Goal: Task Accomplishment & Management: Use online tool/utility

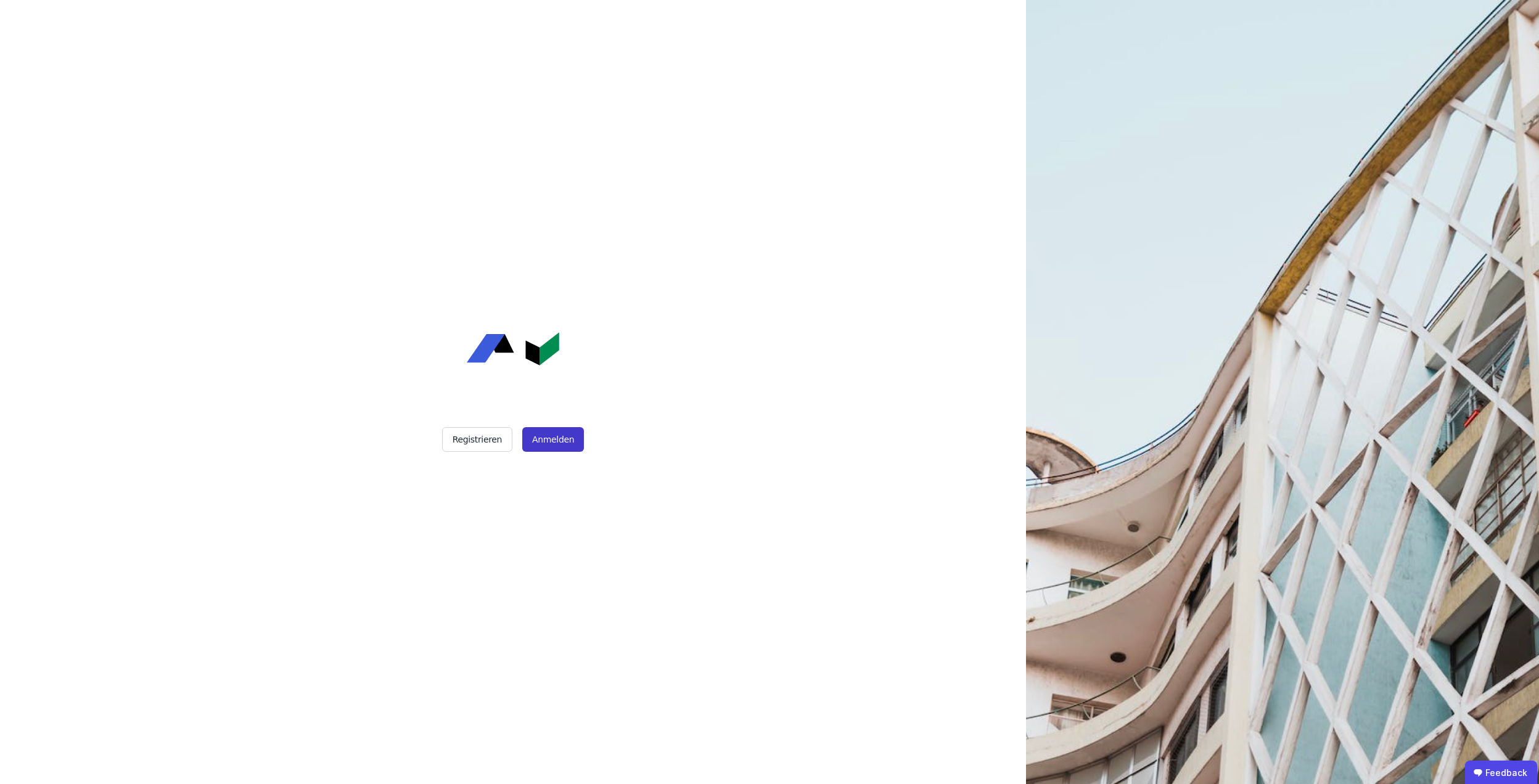
click at [546, 434] on button "Anmelden" at bounding box center [553, 439] width 62 height 25
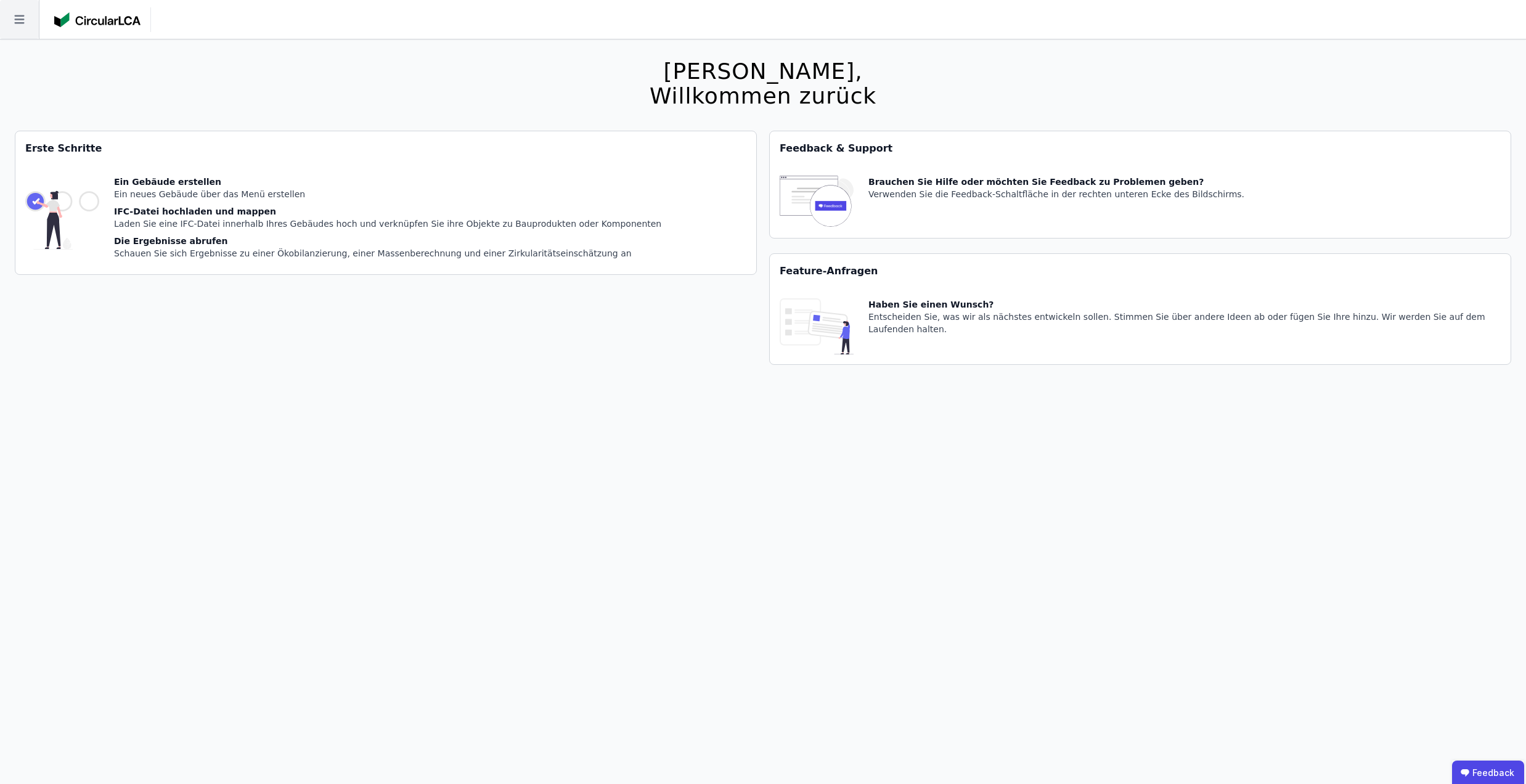
click at [25, 17] on icon at bounding box center [19, 19] width 39 height 39
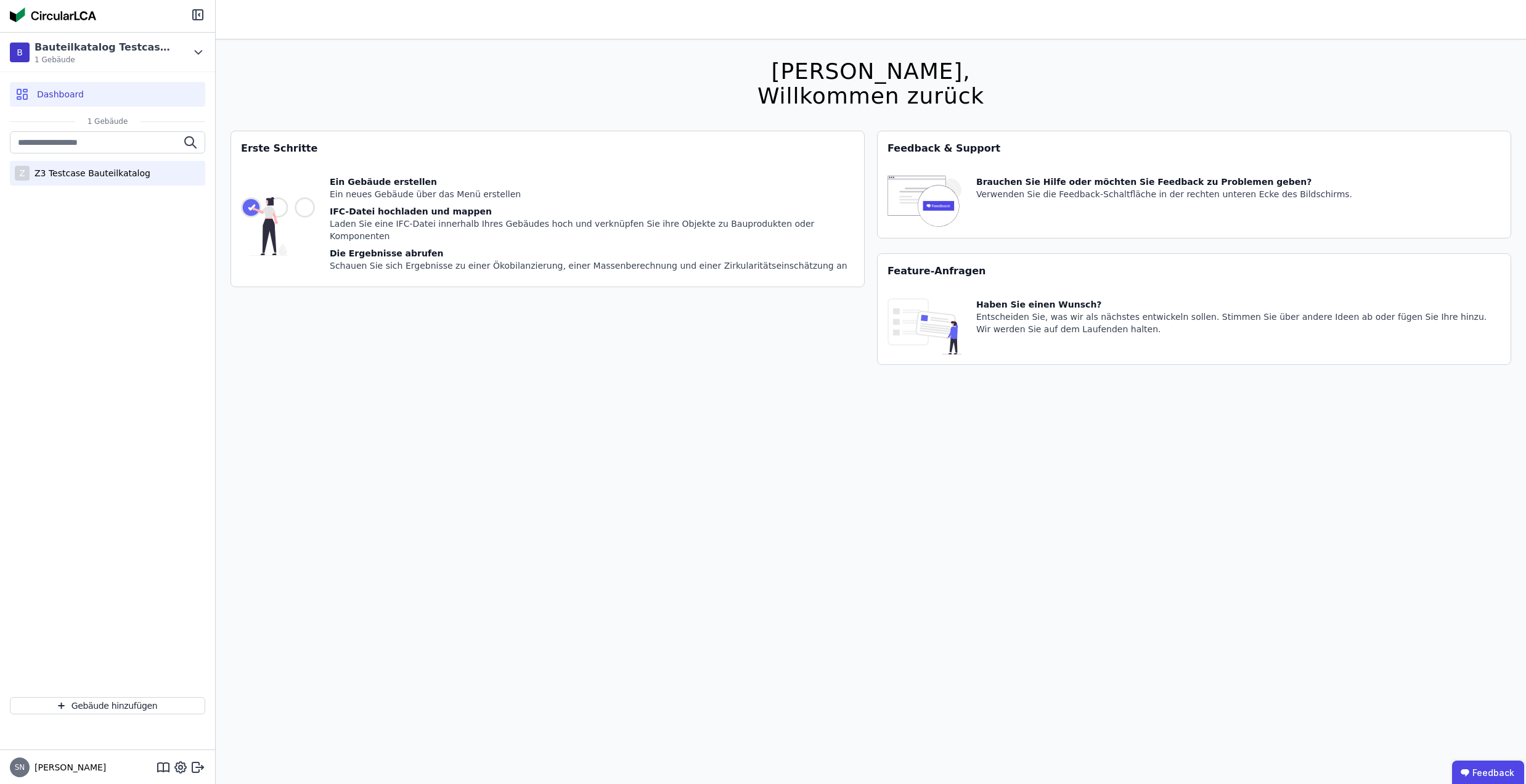
click at [52, 174] on div "Z3 Testcase Bauteilkatalog" at bounding box center [90, 173] width 121 height 12
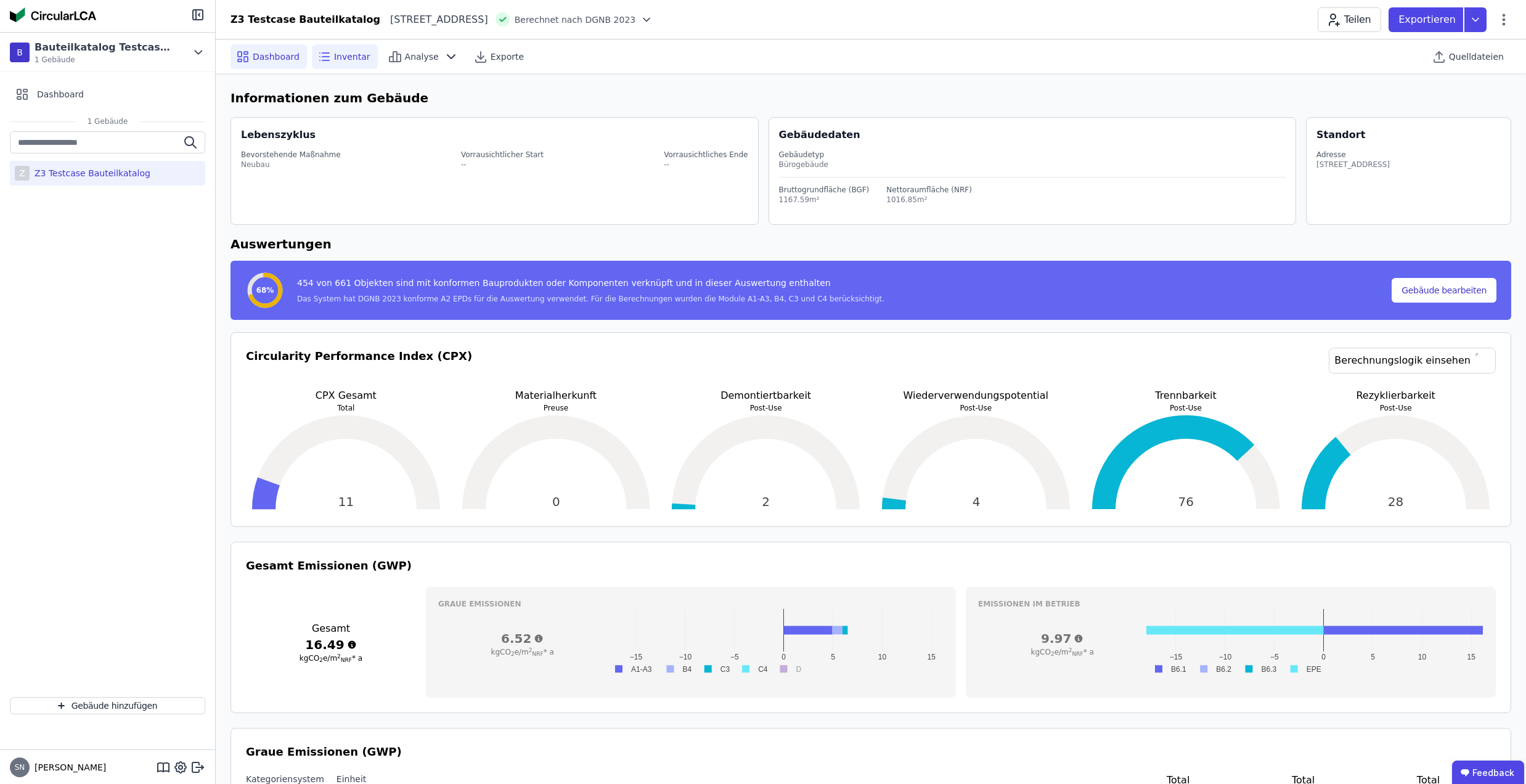
click at [363, 55] on div "Inventar" at bounding box center [344, 57] width 66 height 25
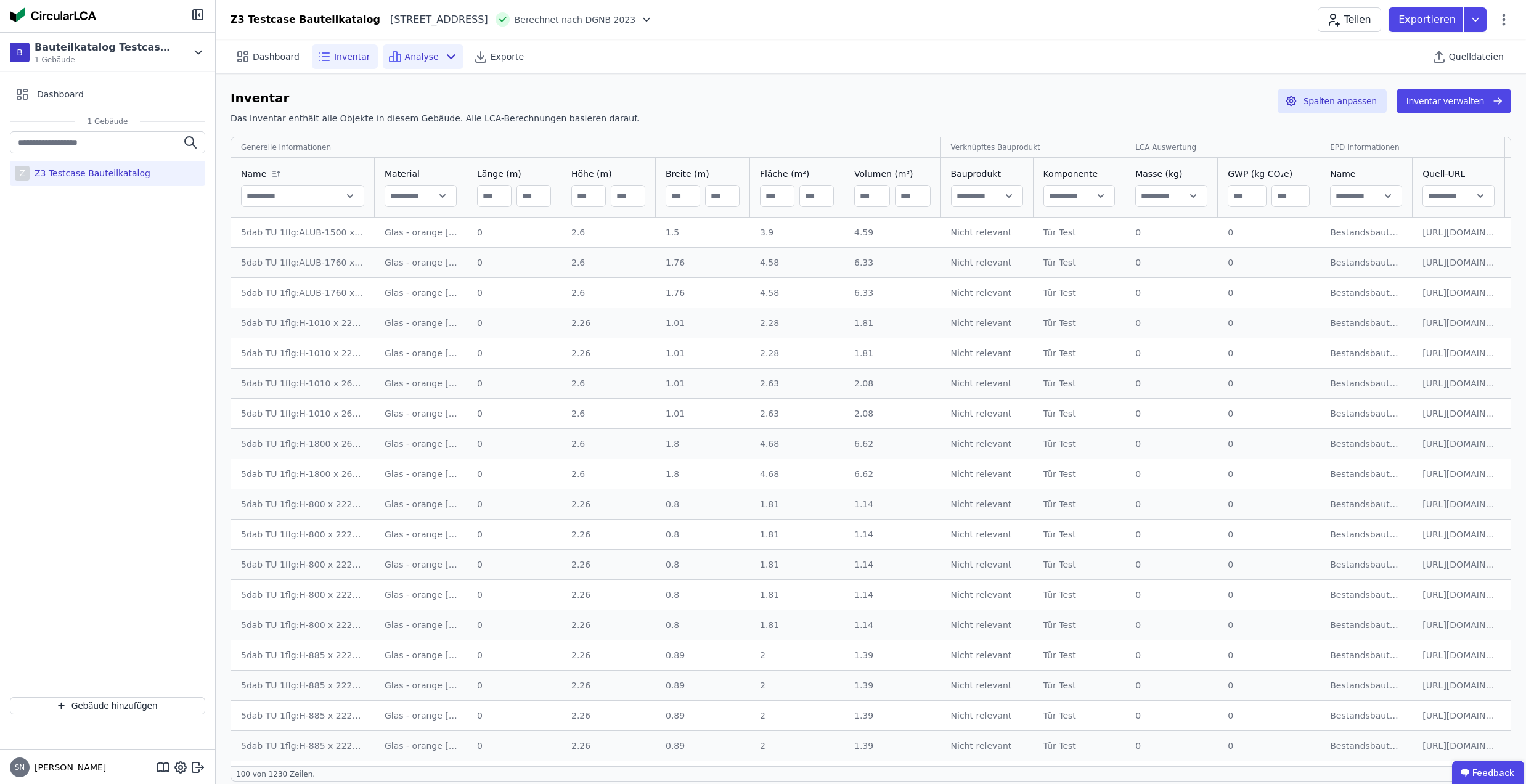
click at [397, 49] on div "Analyse" at bounding box center [423, 57] width 81 height 25
click at [163, 308] on div "Z Z3 Testcase Bauteilkatalog" at bounding box center [107, 409] width 215 height 556
click at [1487, 103] on button "Inventar verwalten" at bounding box center [1454, 100] width 115 height 25
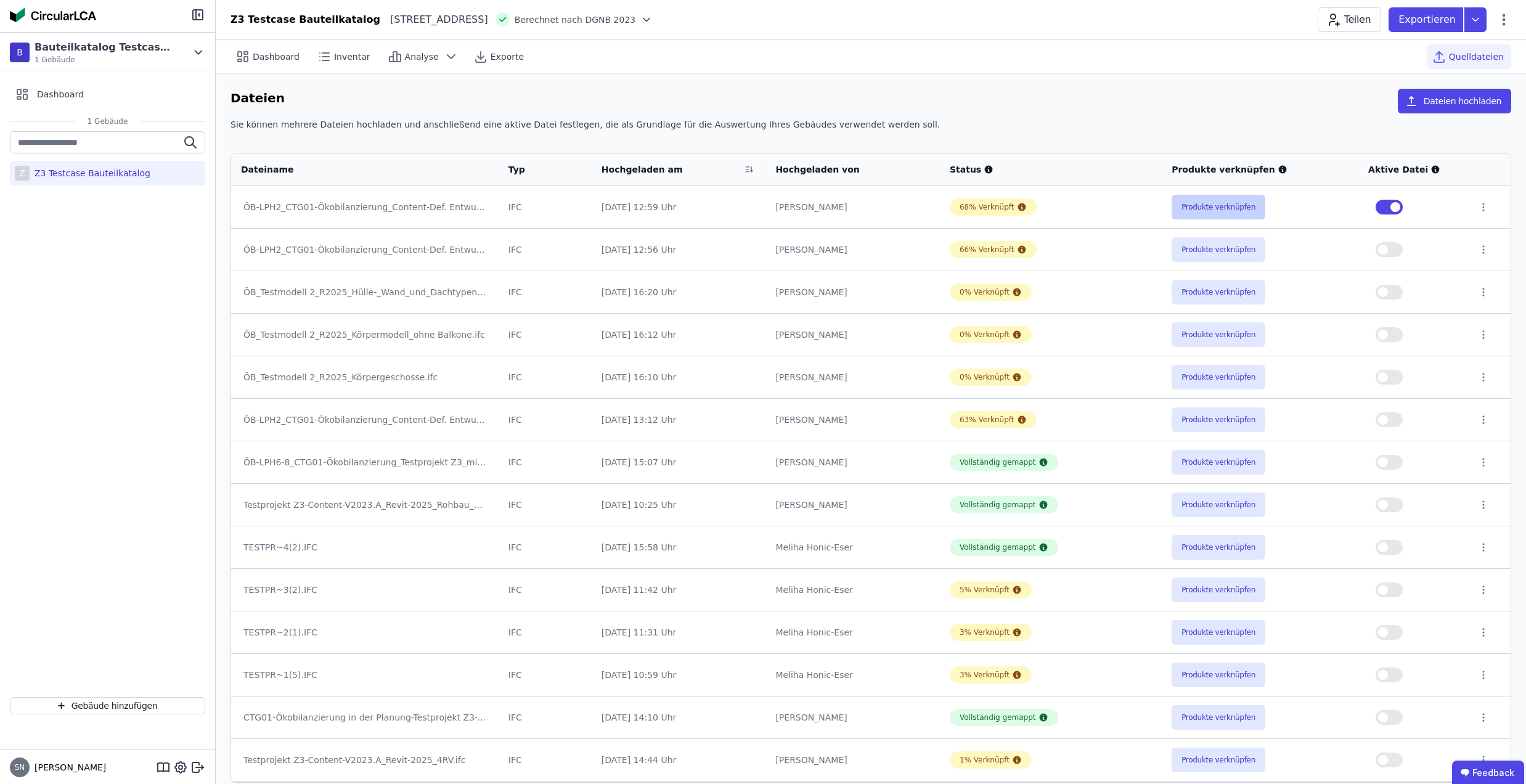
click at [1206, 202] on button "Produkte verknüpfen" at bounding box center [1219, 207] width 94 height 25
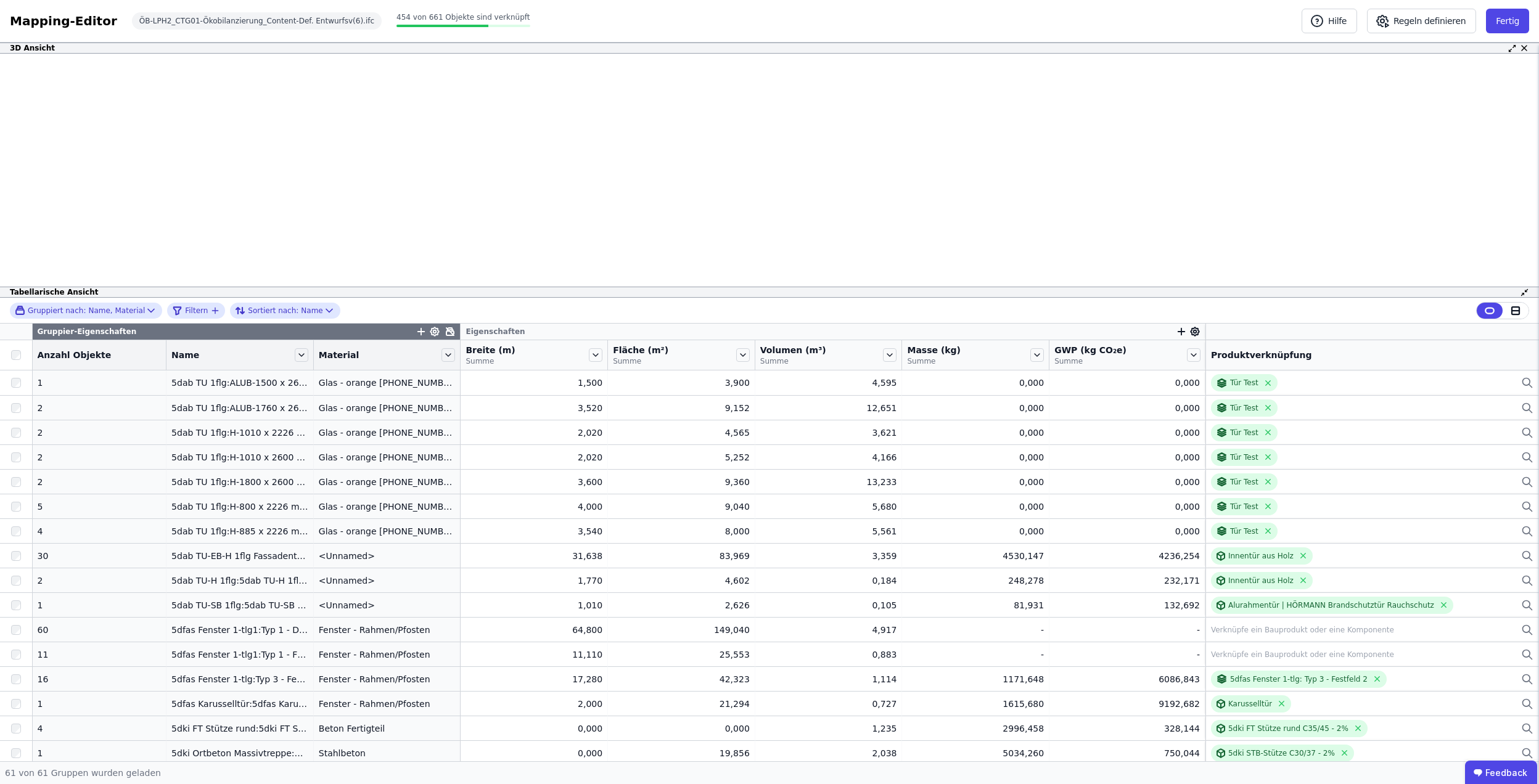
click at [950, 403] on div "3D Ansicht Gebäude zentrieren Es sind keine Objektdaten verfügbar Dieses Objekt…" at bounding box center [769, 401] width 1539 height 718
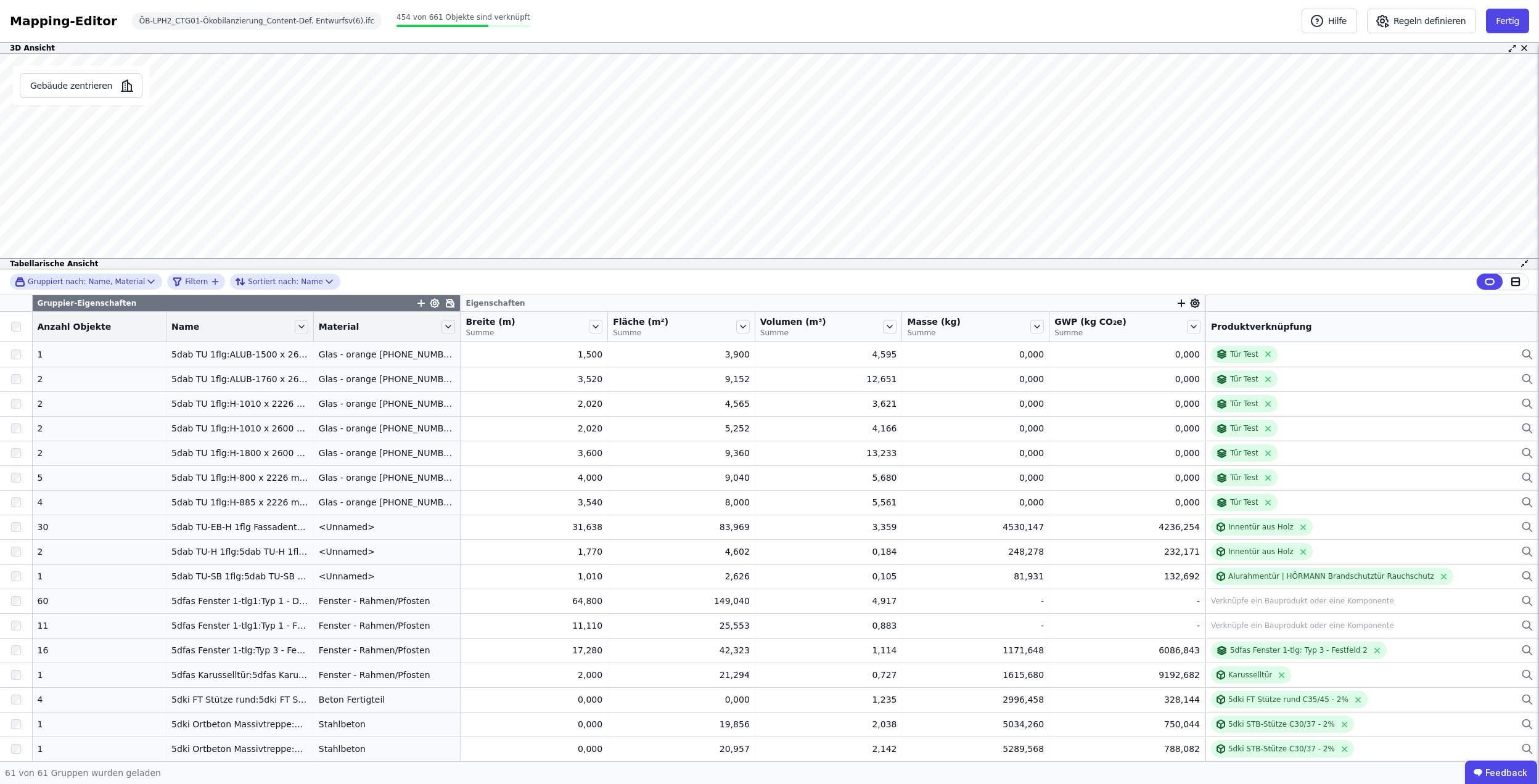
click at [734, 517] on div "3D Ansicht Gebäude zentrieren Es sind keine Objektdaten verfügbar Dieses Objekt…" at bounding box center [769, 401] width 1539 height 718
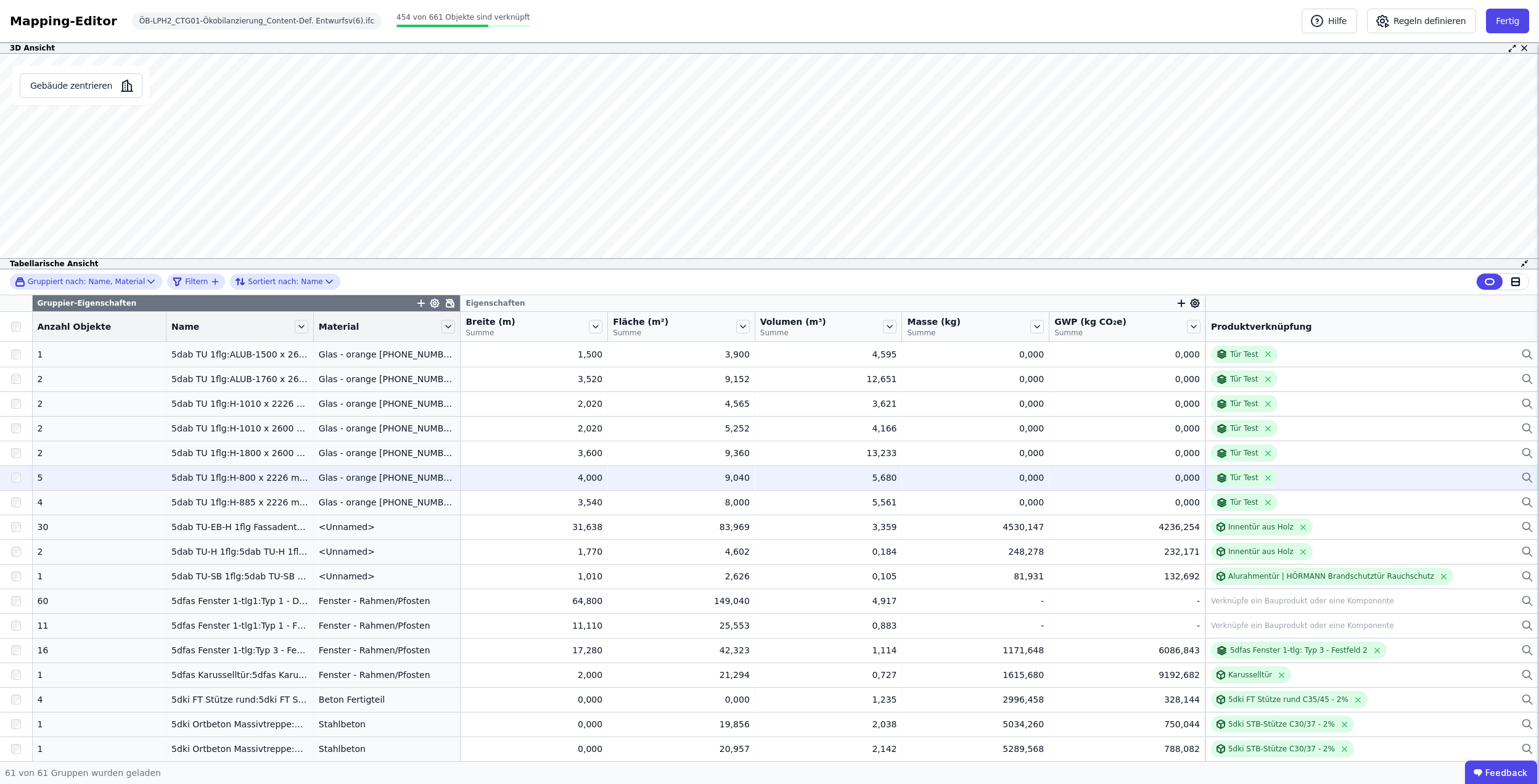
click at [675, 480] on div "9,040" at bounding box center [681, 477] width 137 height 12
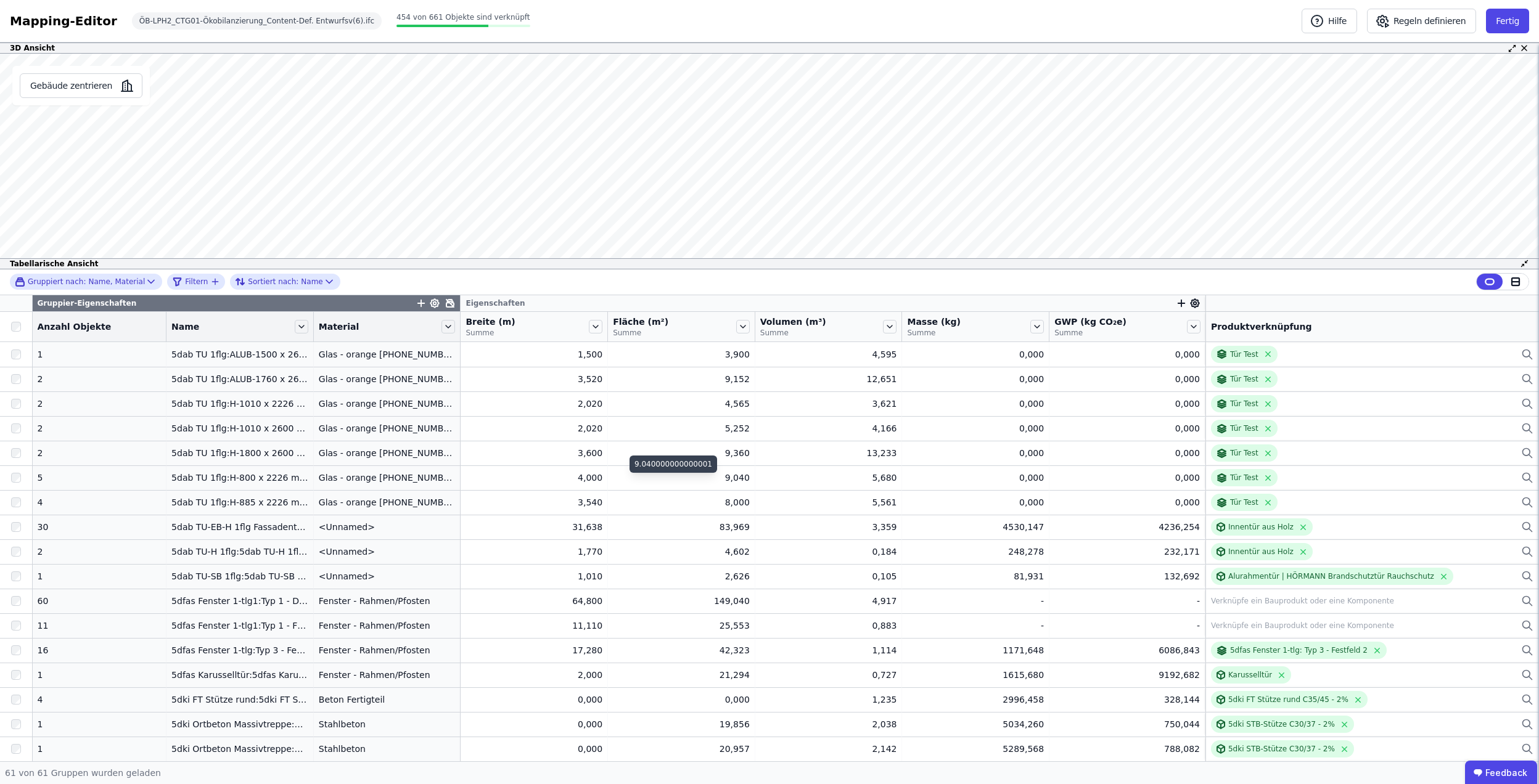
click at [675, 471] on div "9.040000000000001" at bounding box center [673, 464] width 88 height 17
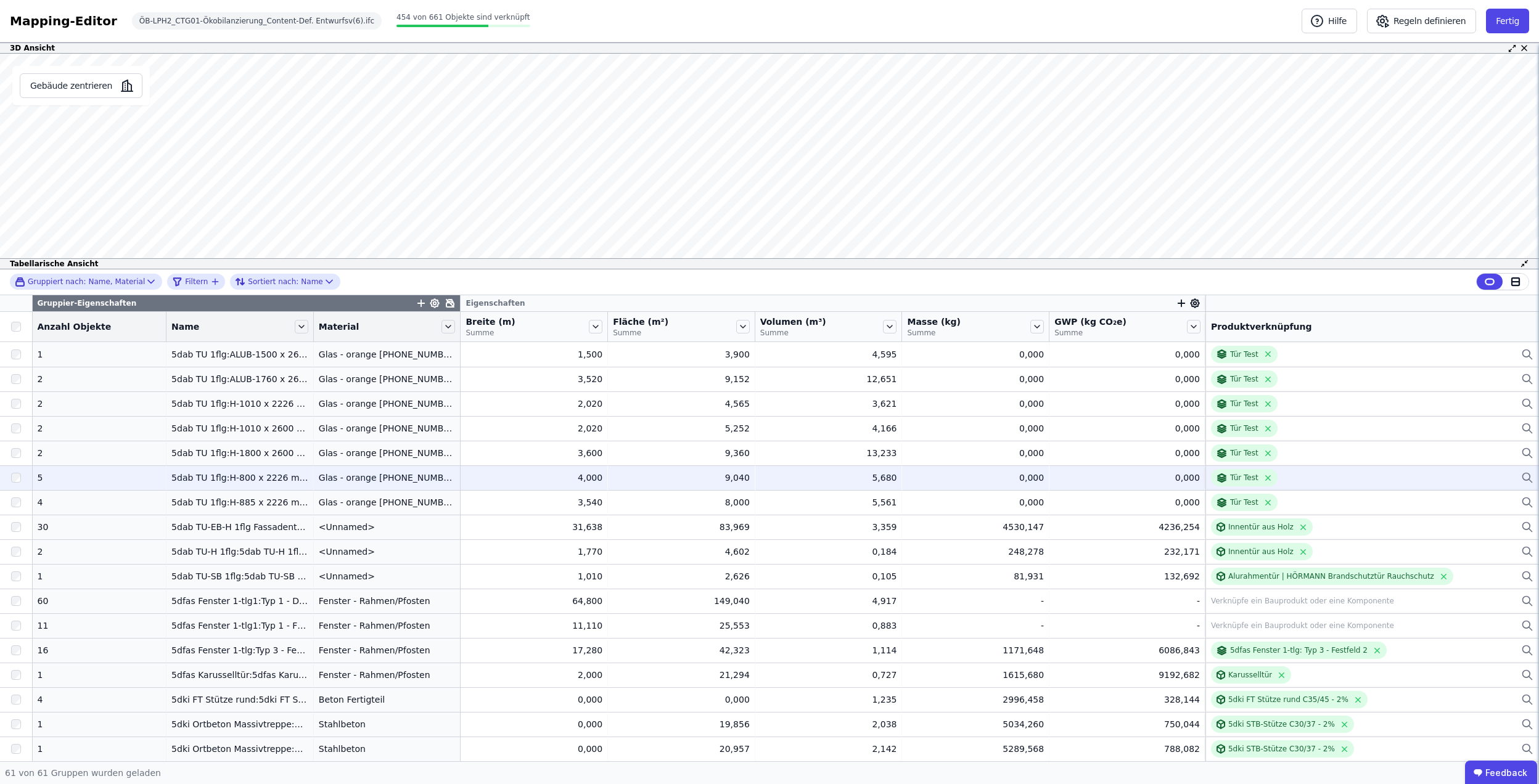
click at [651, 480] on div "9,040" at bounding box center [681, 477] width 137 height 12
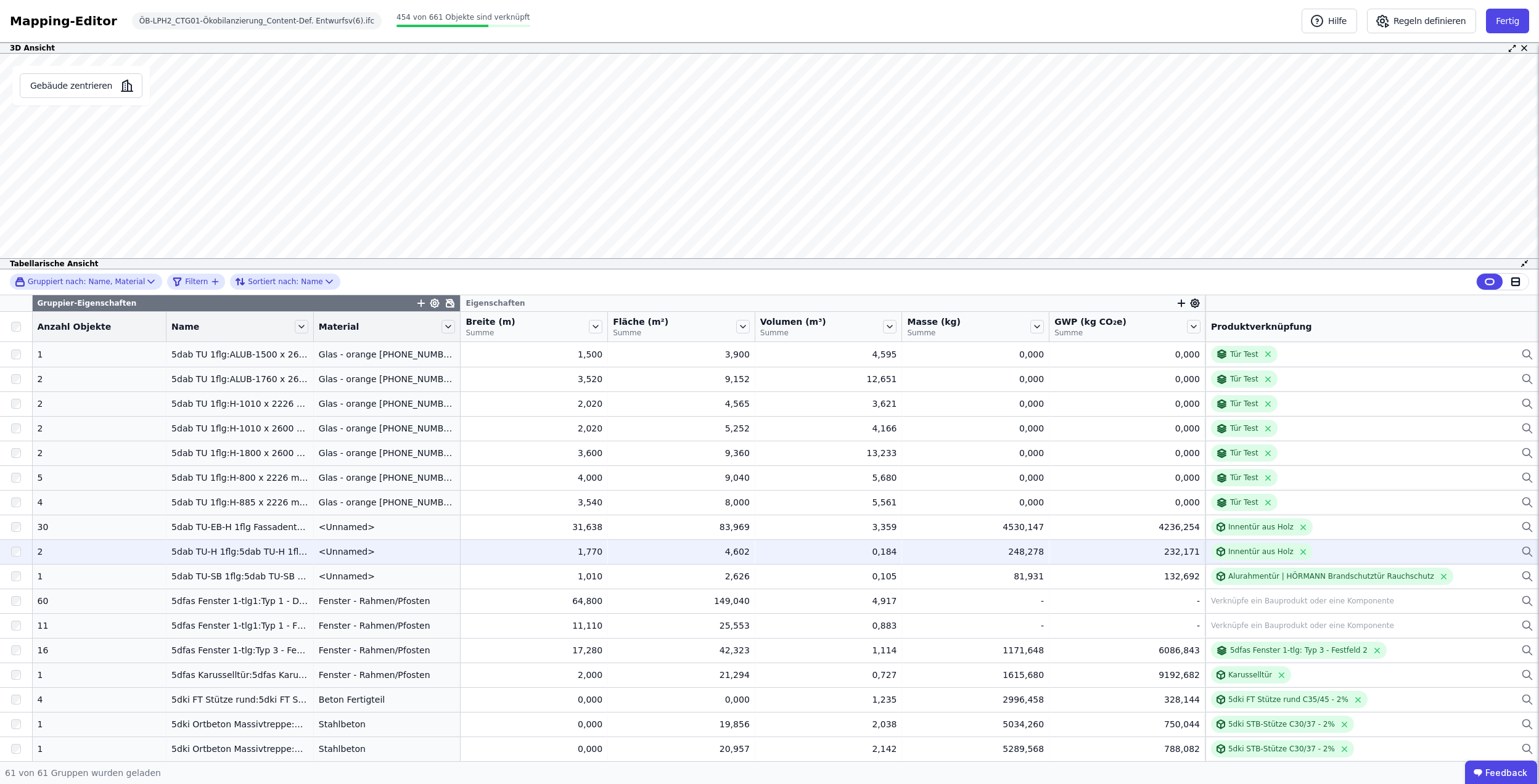
scroll to position [82, 0]
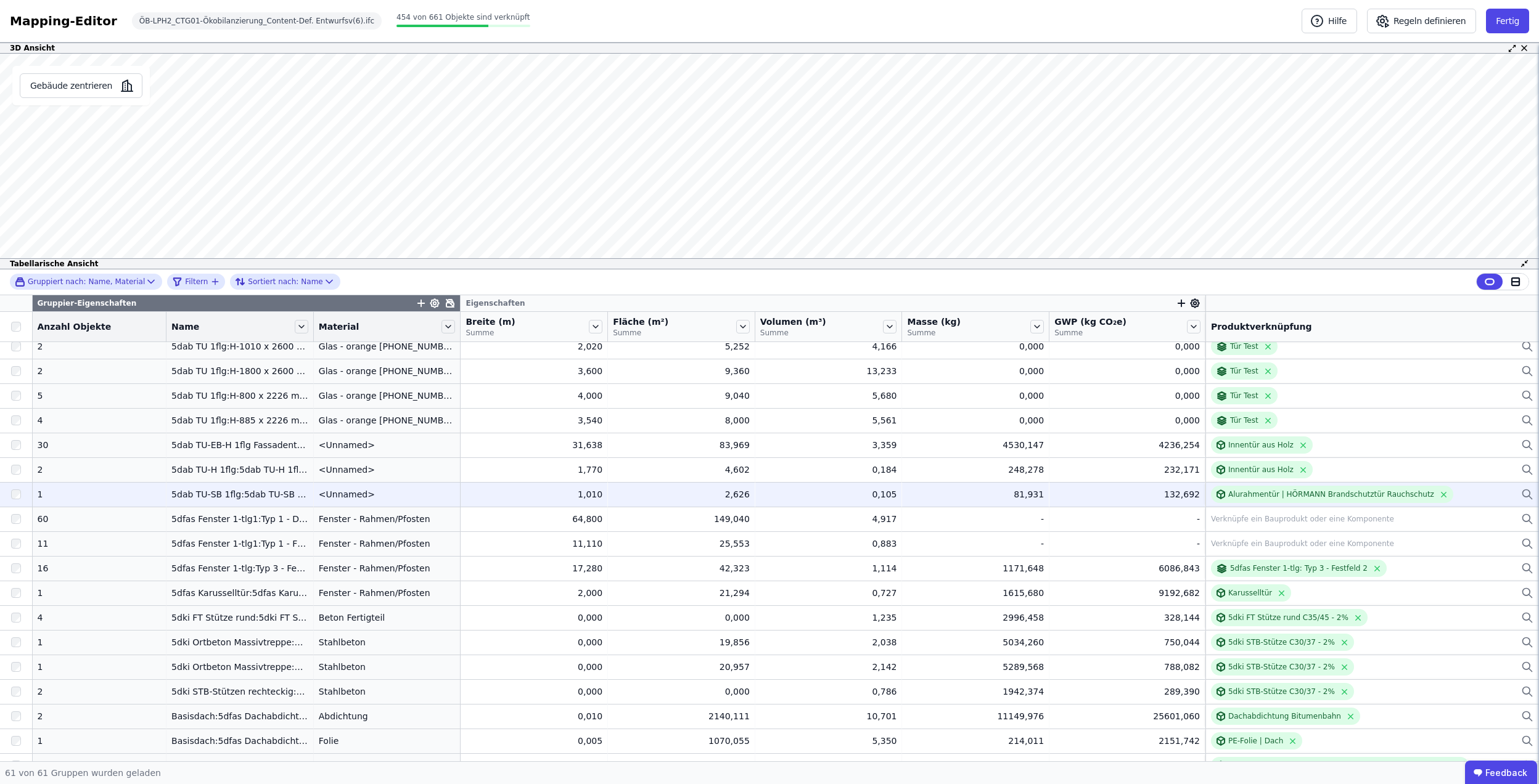
click at [127, 505] on td "1 1" at bounding box center [100, 494] width 134 height 25
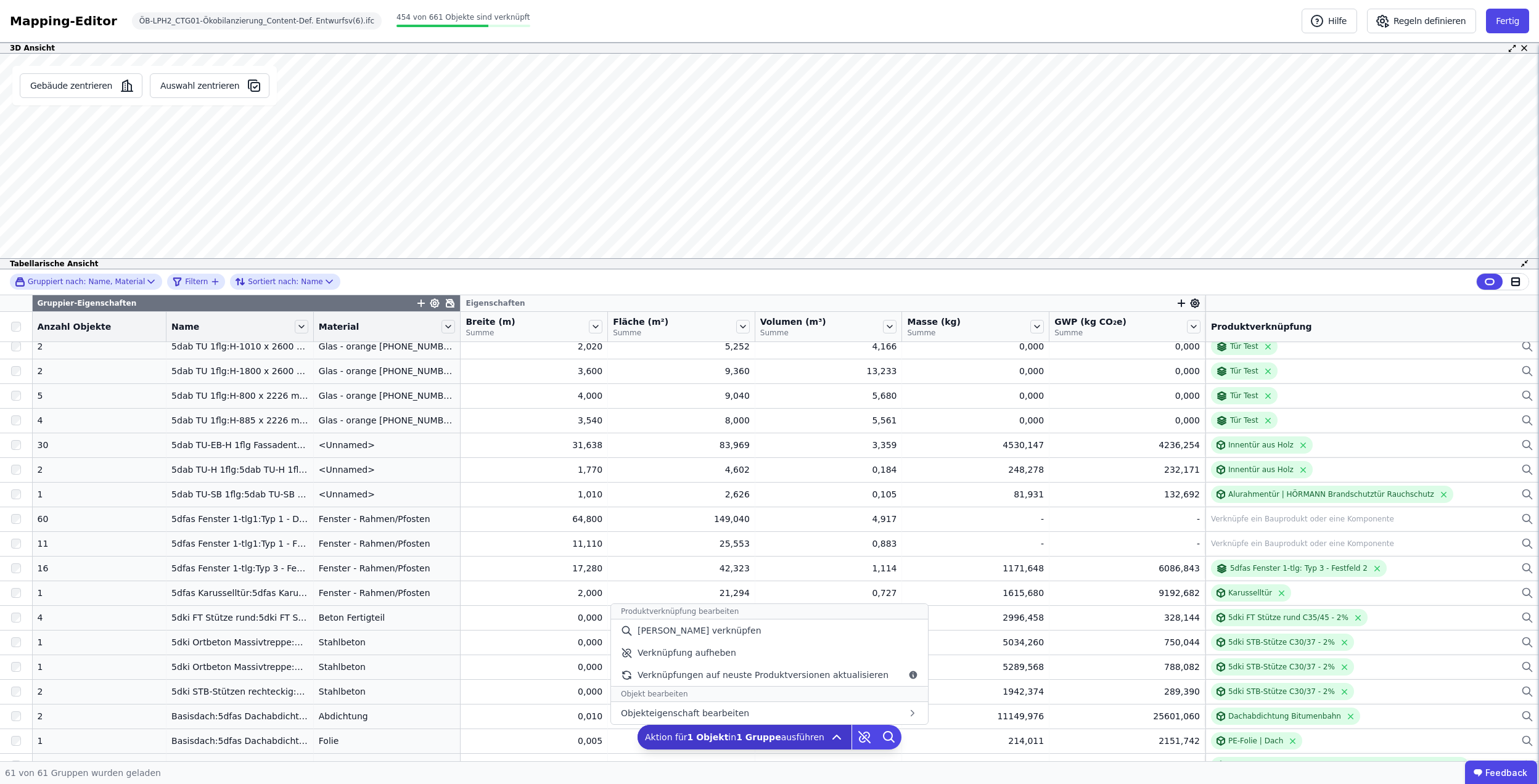
click at [829, 739] on icon at bounding box center [836, 737] width 15 height 15
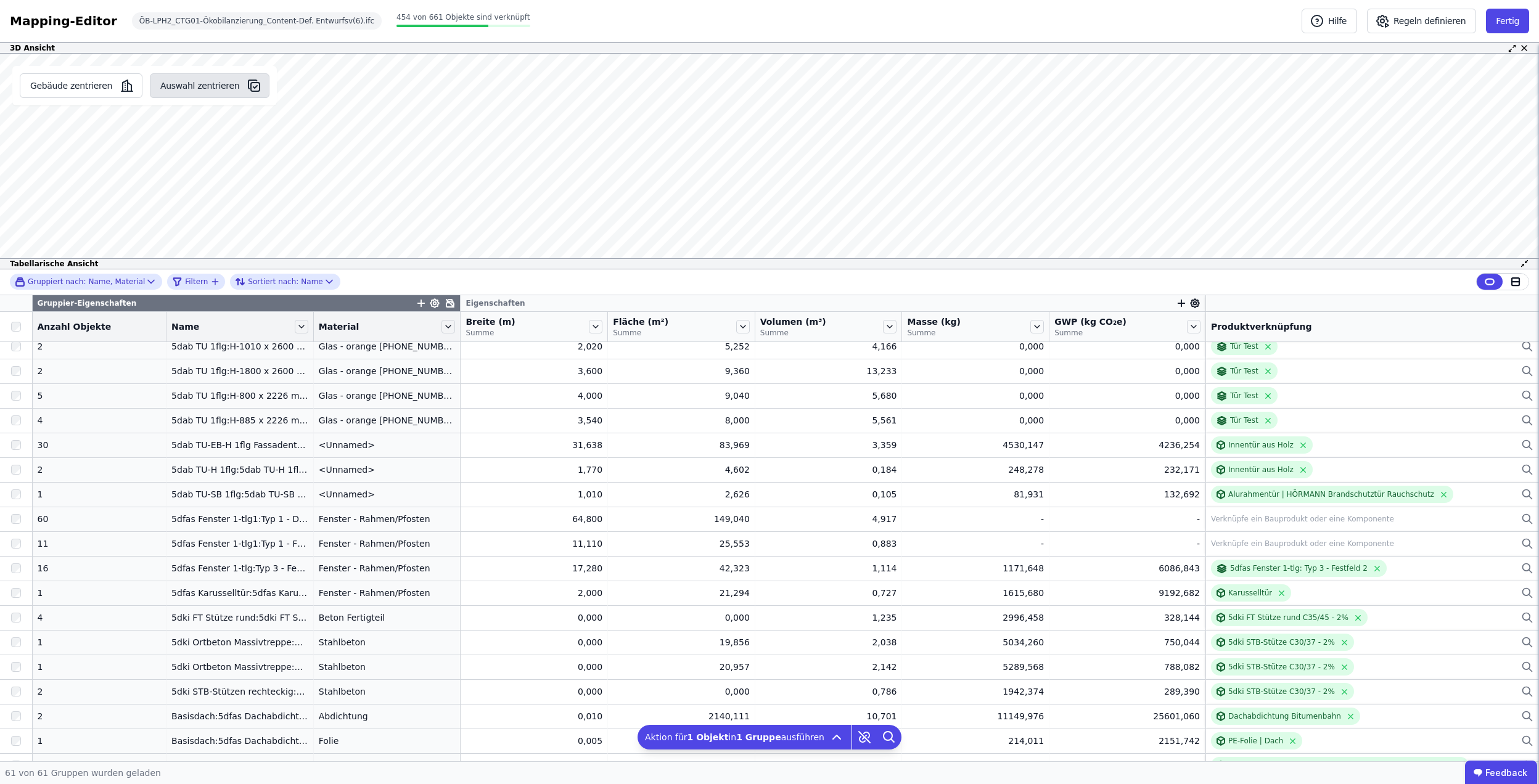
click at [207, 92] on button "Auswahl zentrieren" at bounding box center [209, 85] width 119 height 25
click at [70, 87] on button "Gebäude zentrieren" at bounding box center [81, 85] width 122 height 25
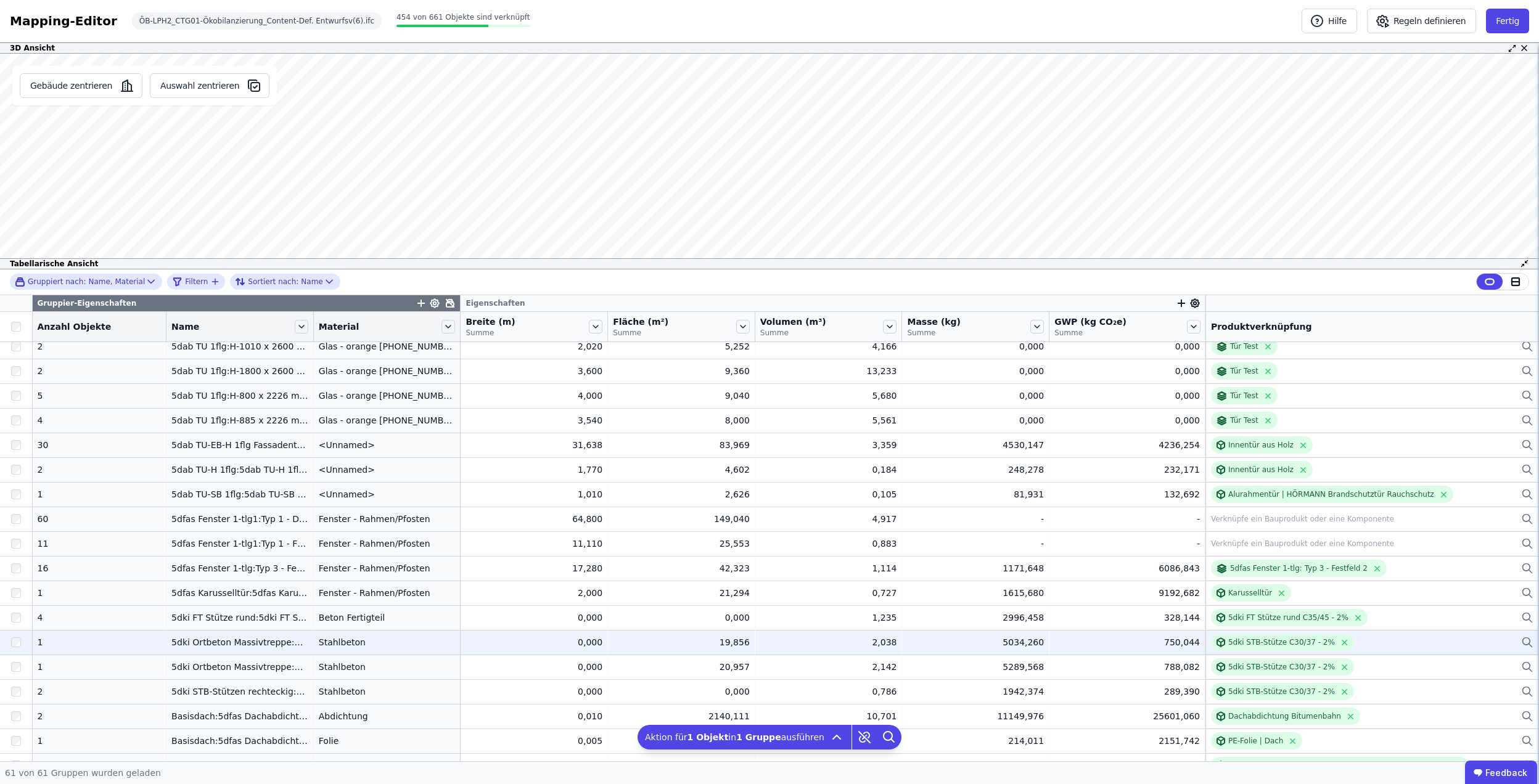
click at [314, 650] on td "Stahlbeton Stahlbeton" at bounding box center [387, 642] width 147 height 25
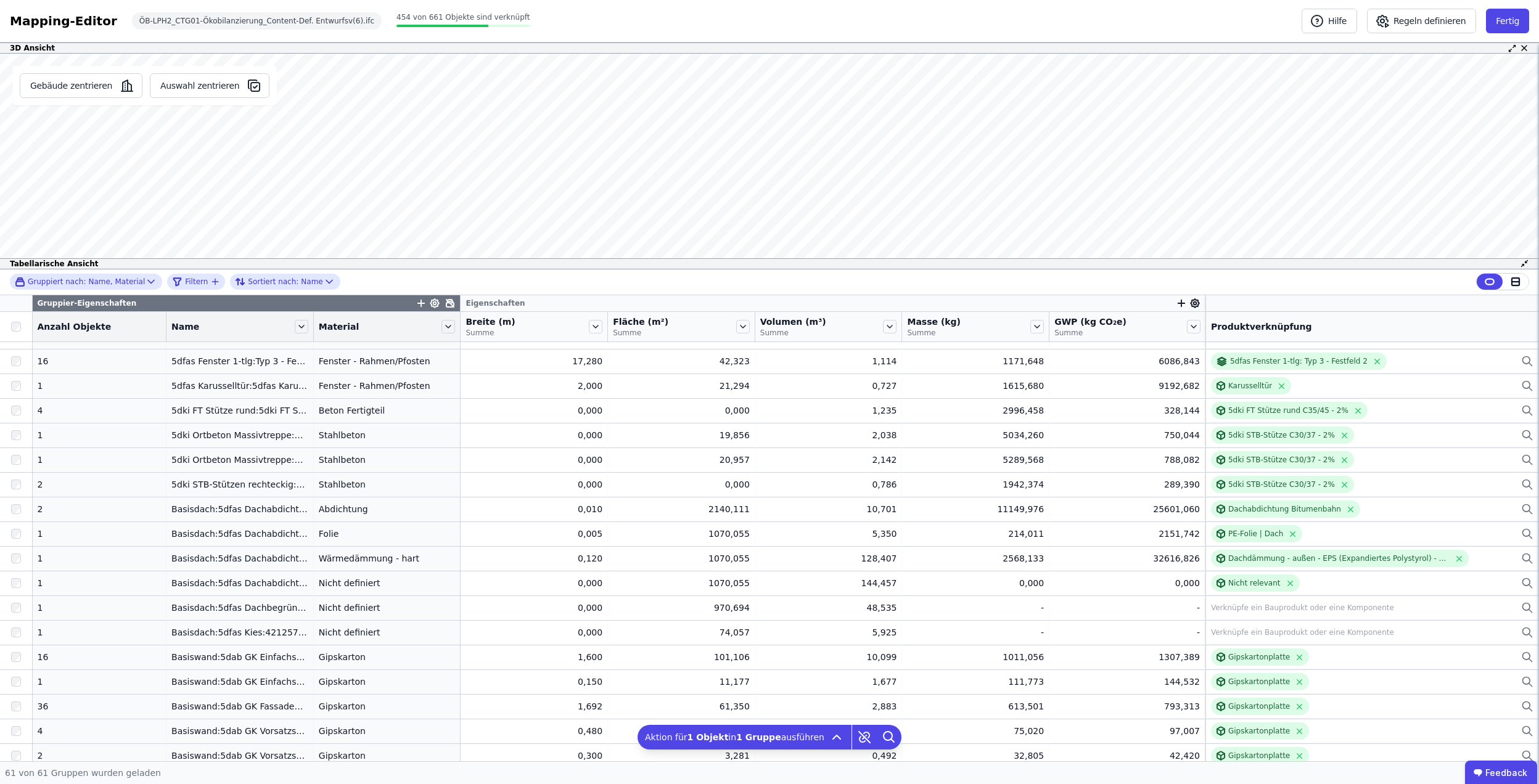
scroll to position [329, 0]
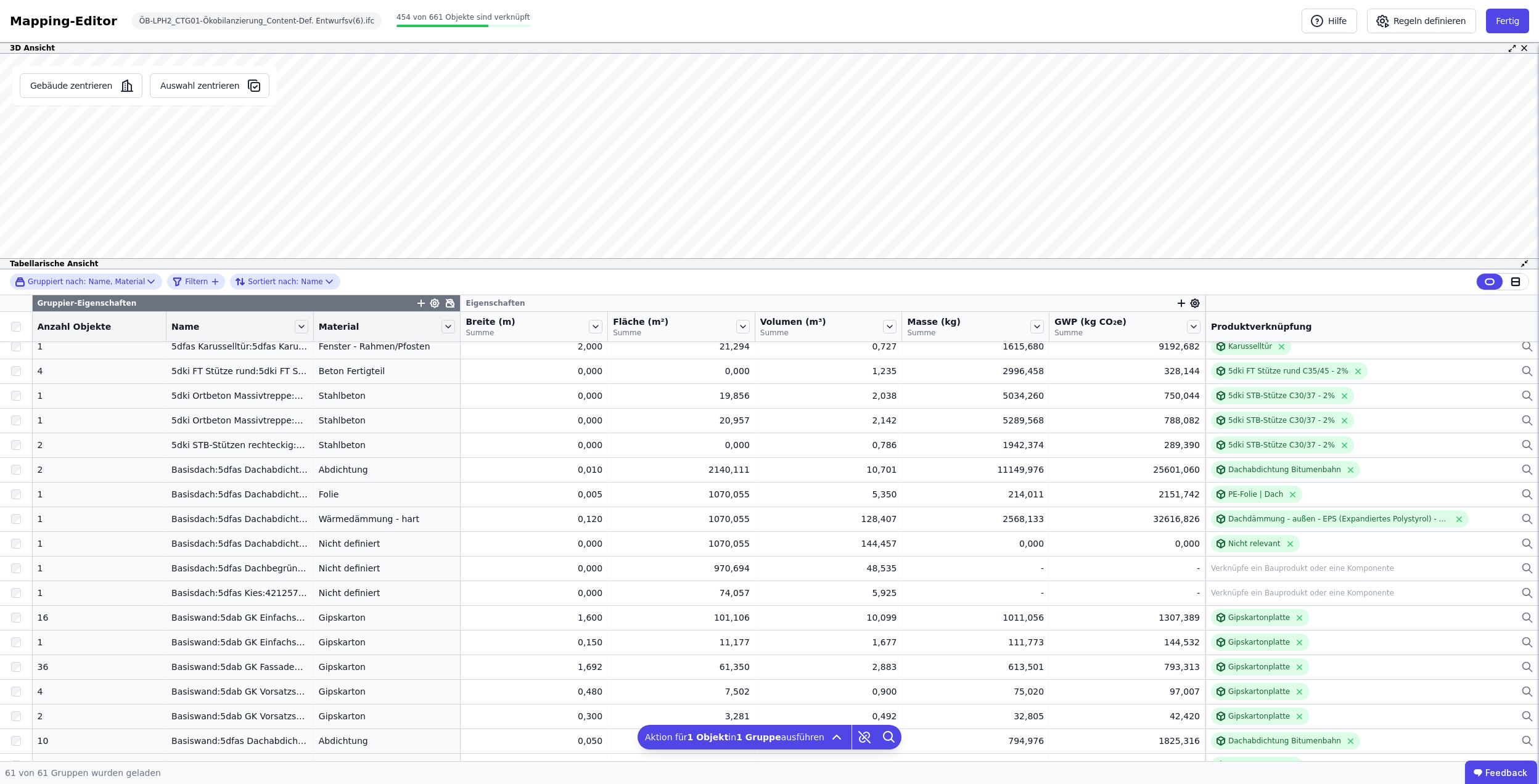
click at [416, 306] on icon "button" at bounding box center [421, 303] width 11 height 11
click at [461, 333] on input "text" at bounding box center [477, 334] width 91 height 22
type input "*"
click at [454, 383] on div "Importierte Eigenschaften" at bounding box center [491, 390] width 150 height 22
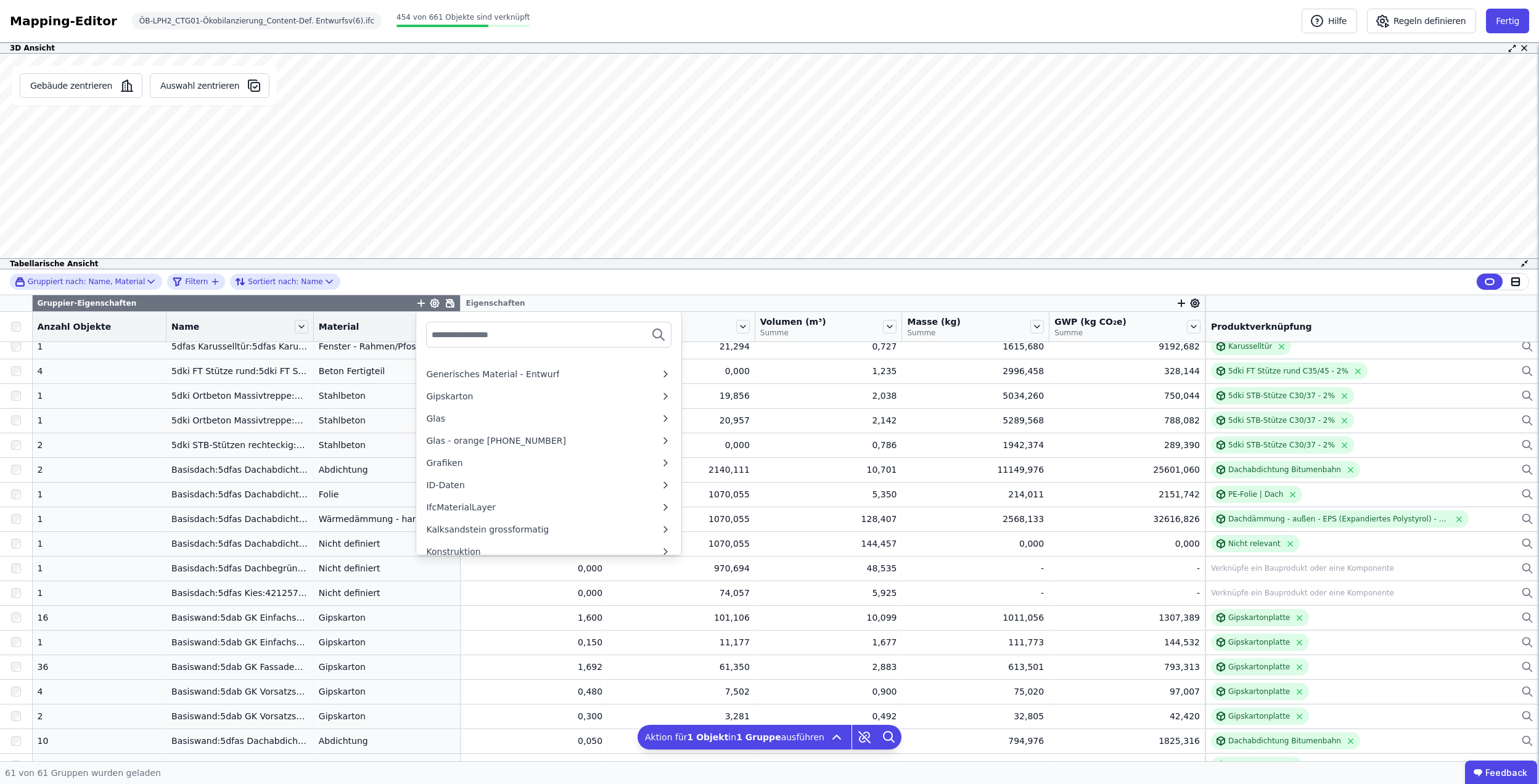
scroll to position [410, 0]
click at [1492, 13] on button "Fertig" at bounding box center [1507, 20] width 43 height 25
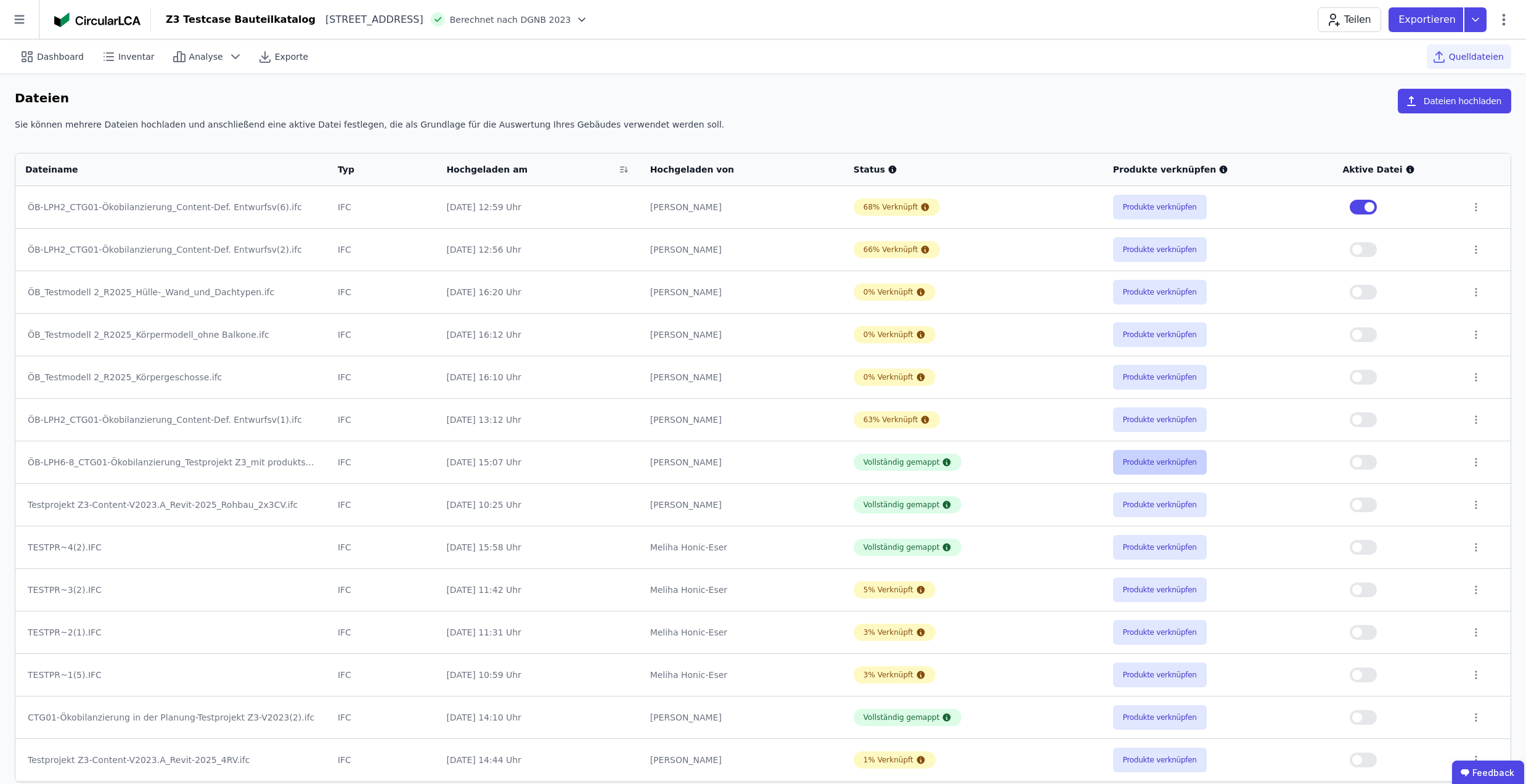
click at [1162, 468] on button "Produkte verknüpfen" at bounding box center [1160, 462] width 94 height 25
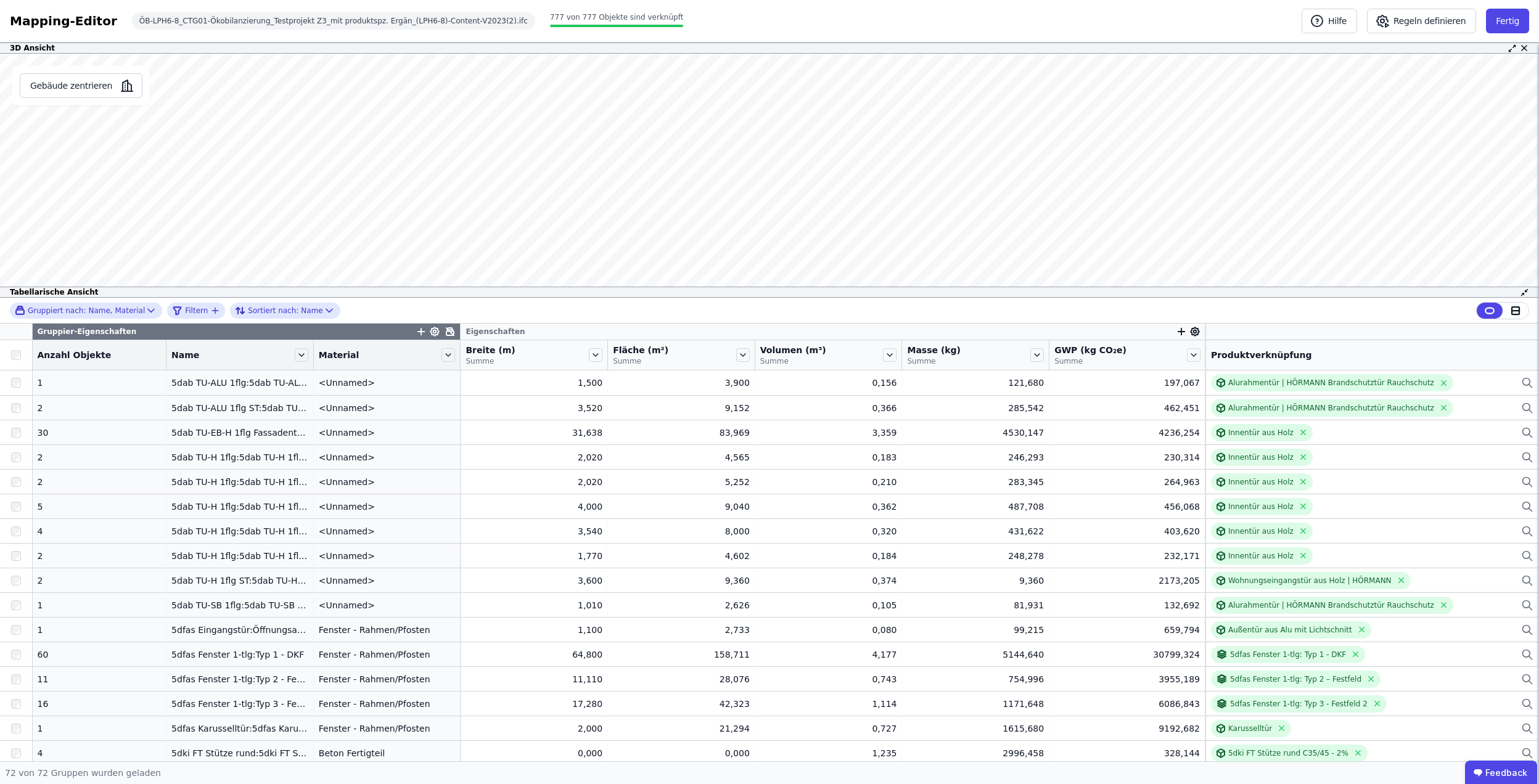
click at [1178, 332] on icon "button" at bounding box center [1181, 332] width 7 height 0
click at [1502, 28] on button "Fertig" at bounding box center [1507, 20] width 43 height 25
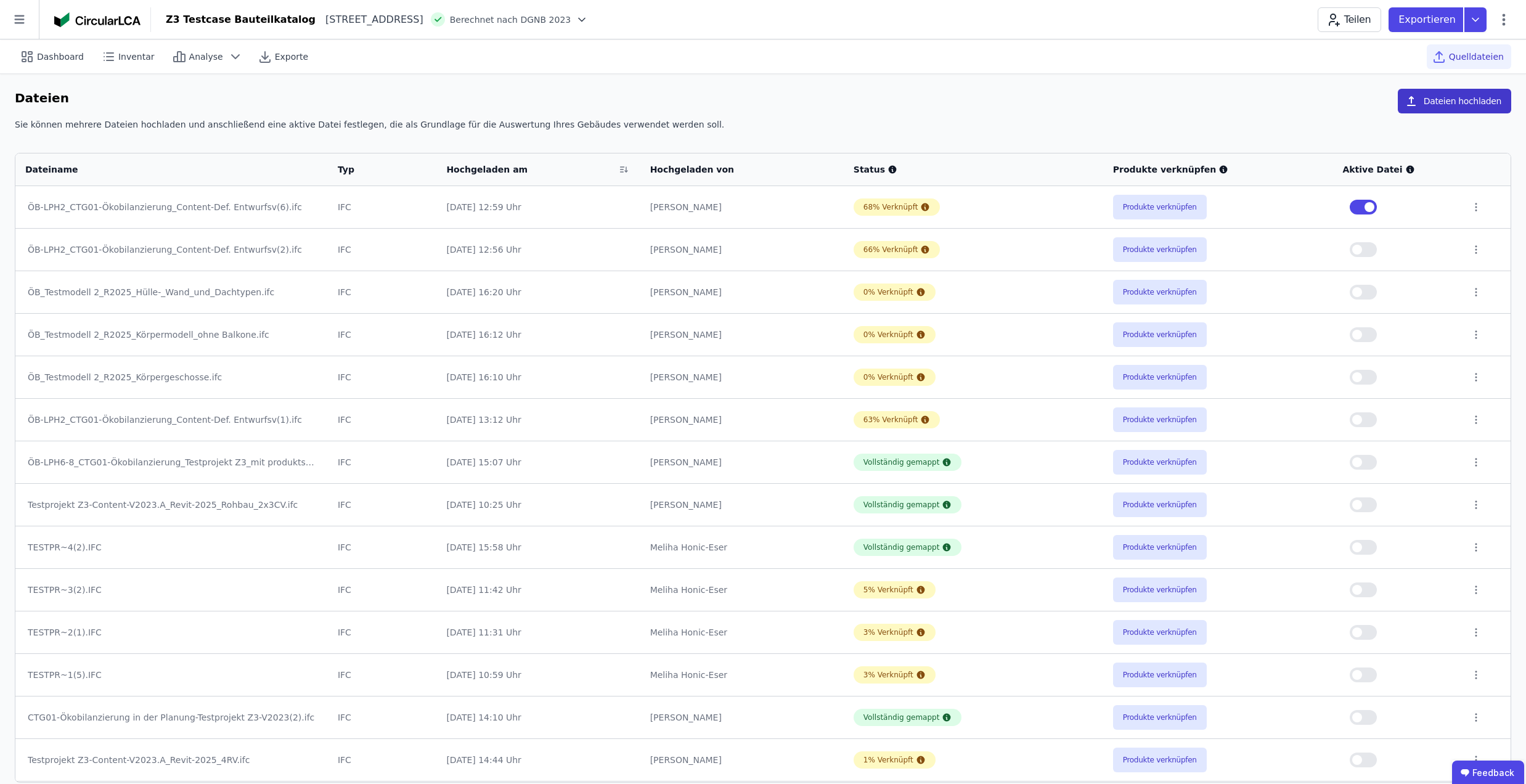
click at [1434, 100] on button "Dateien hochladen" at bounding box center [1454, 100] width 113 height 25
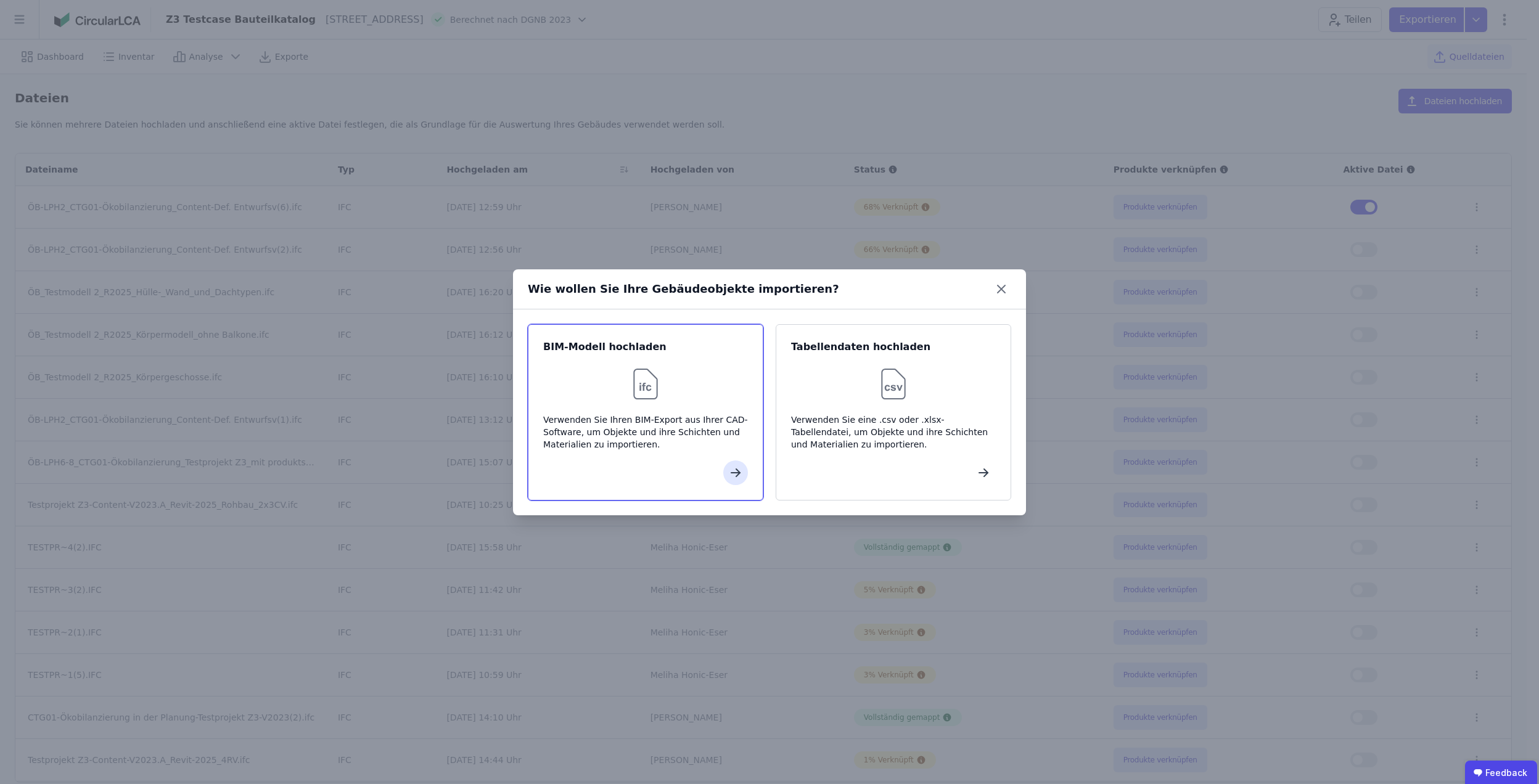
click at [604, 420] on div "Verwenden Sie Ihren BIM-Export aus Ihrer CAD-Software, um Objekte und ihre Schi…" at bounding box center [645, 431] width 205 height 37
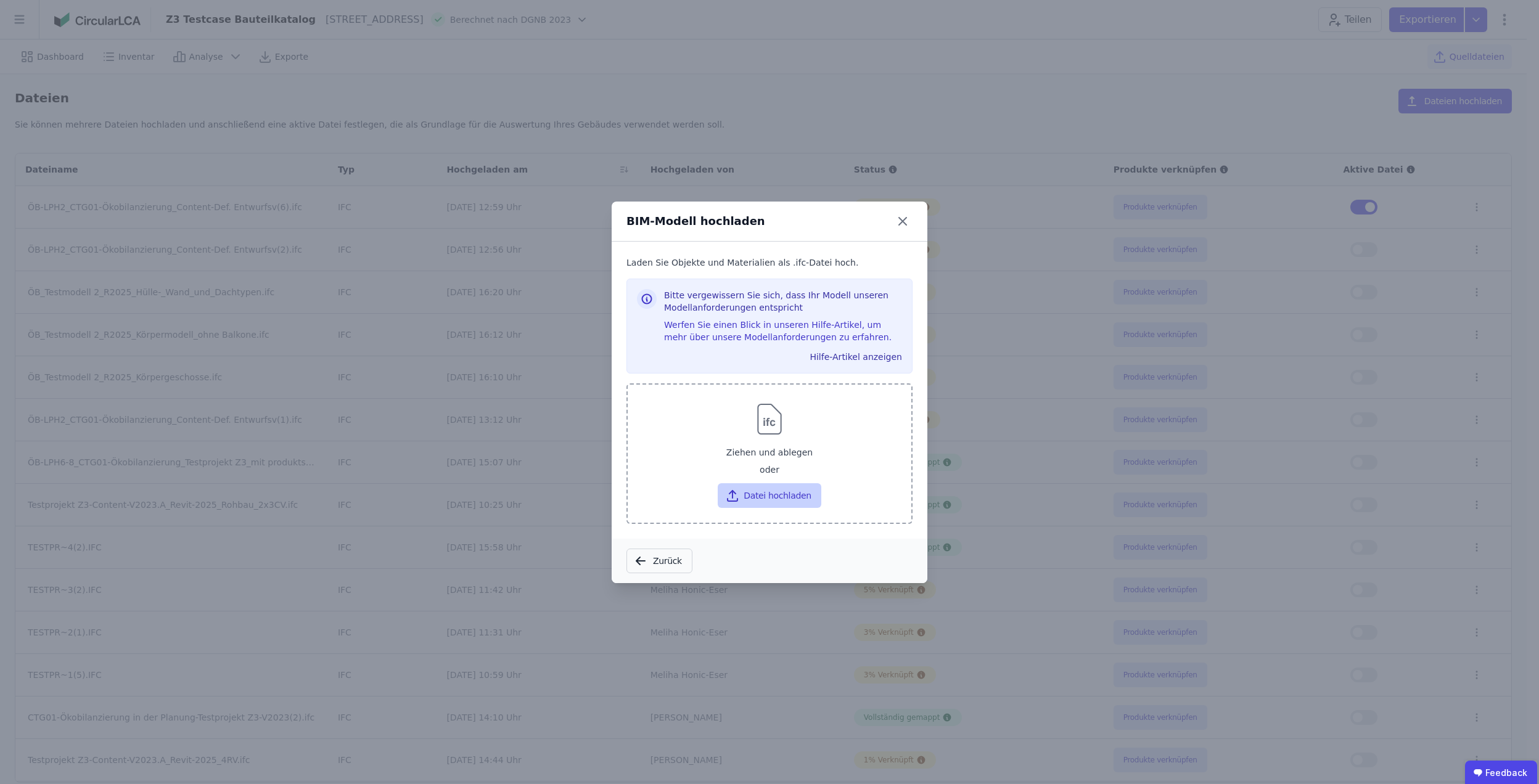
click at [749, 499] on button "Datei hochladen" at bounding box center [769, 495] width 103 height 25
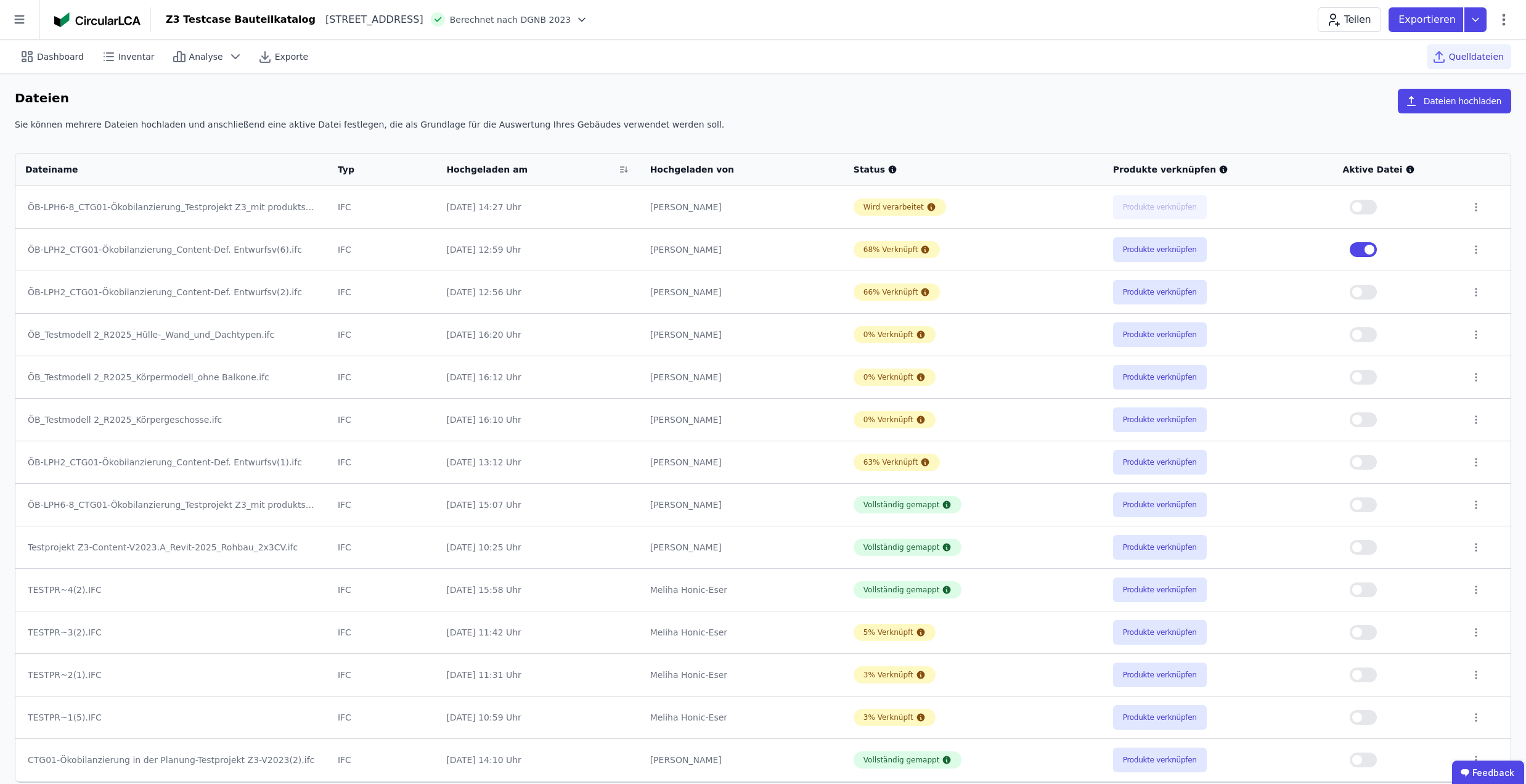
click at [1364, 509] on button "button" at bounding box center [1364, 505] width 27 height 15
click at [1366, 248] on span "button" at bounding box center [1369, 249] width 10 height 10
click at [1114, 245] on button "Produkte verknüpfen" at bounding box center [1160, 249] width 94 height 25
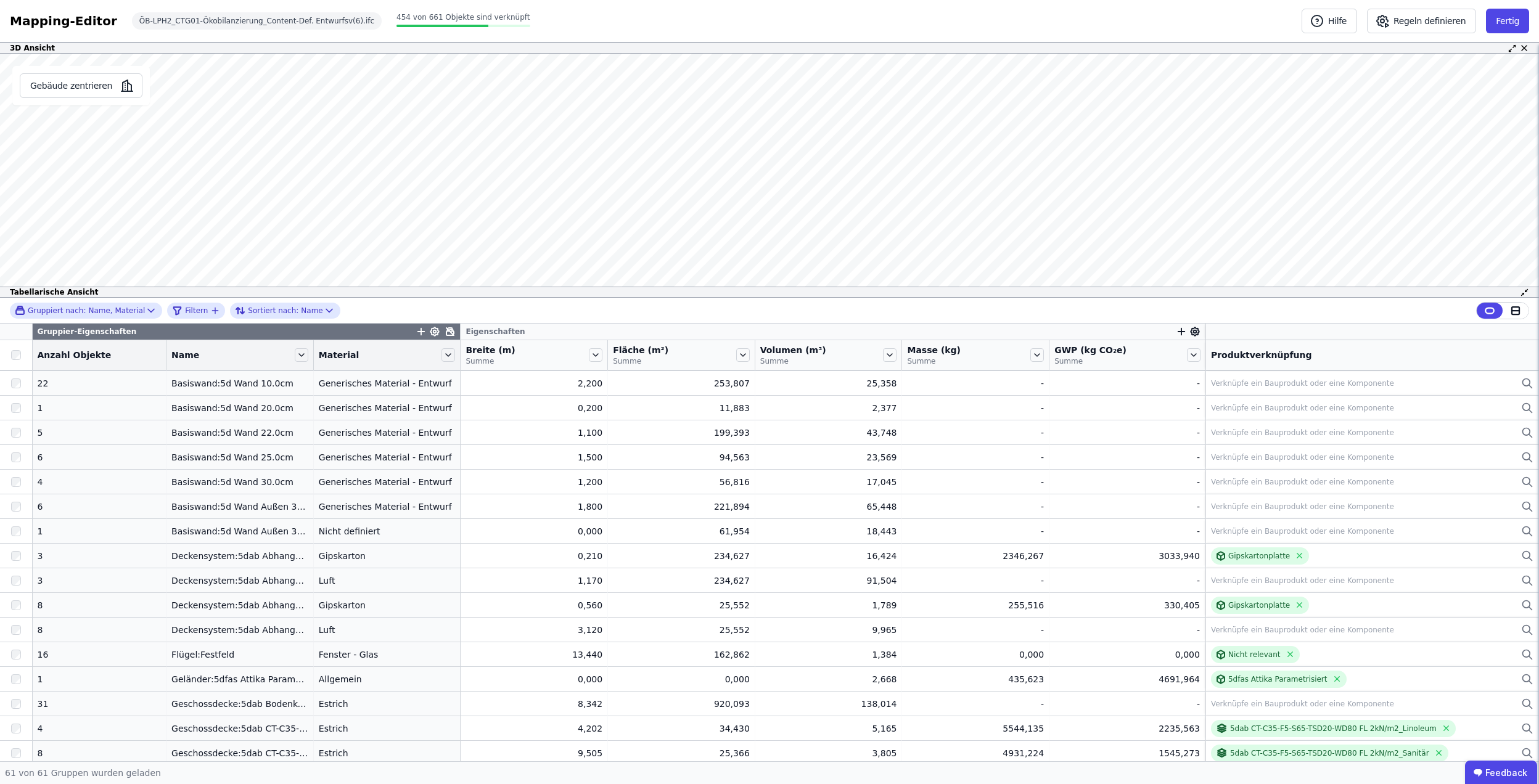
scroll to position [657, 0]
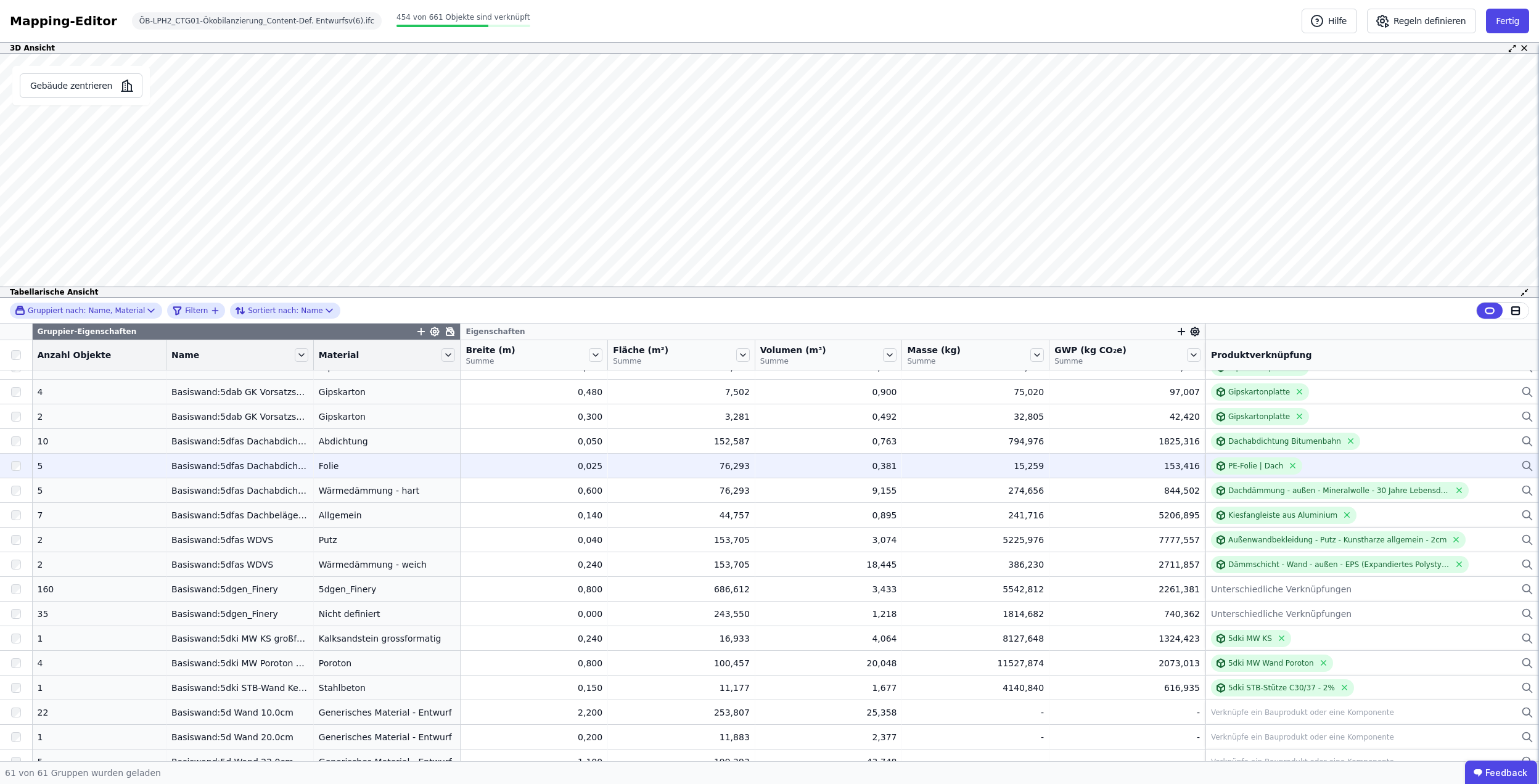
click at [1004, 467] on div "15,259" at bounding box center [975, 466] width 137 height 12
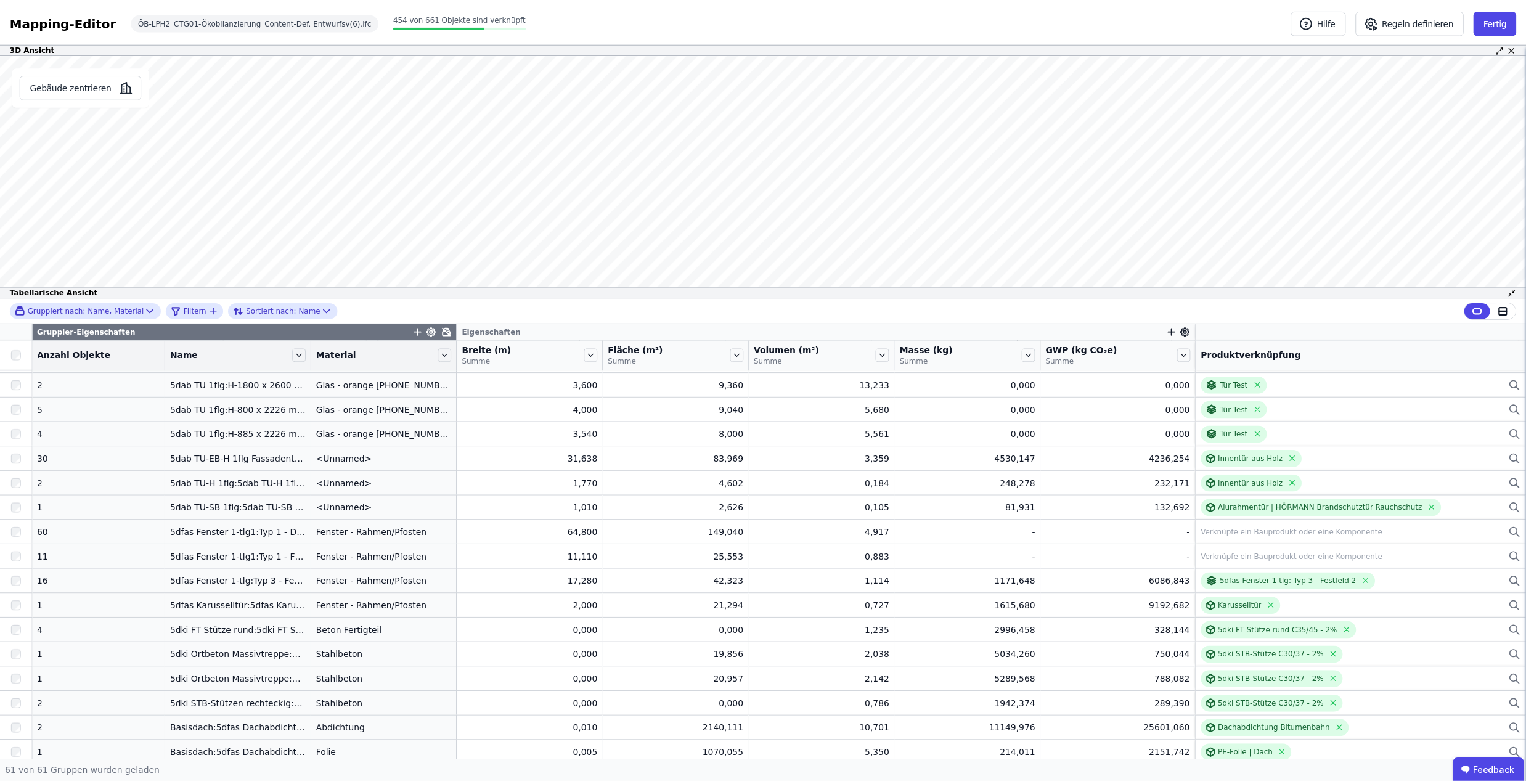
scroll to position [0, 0]
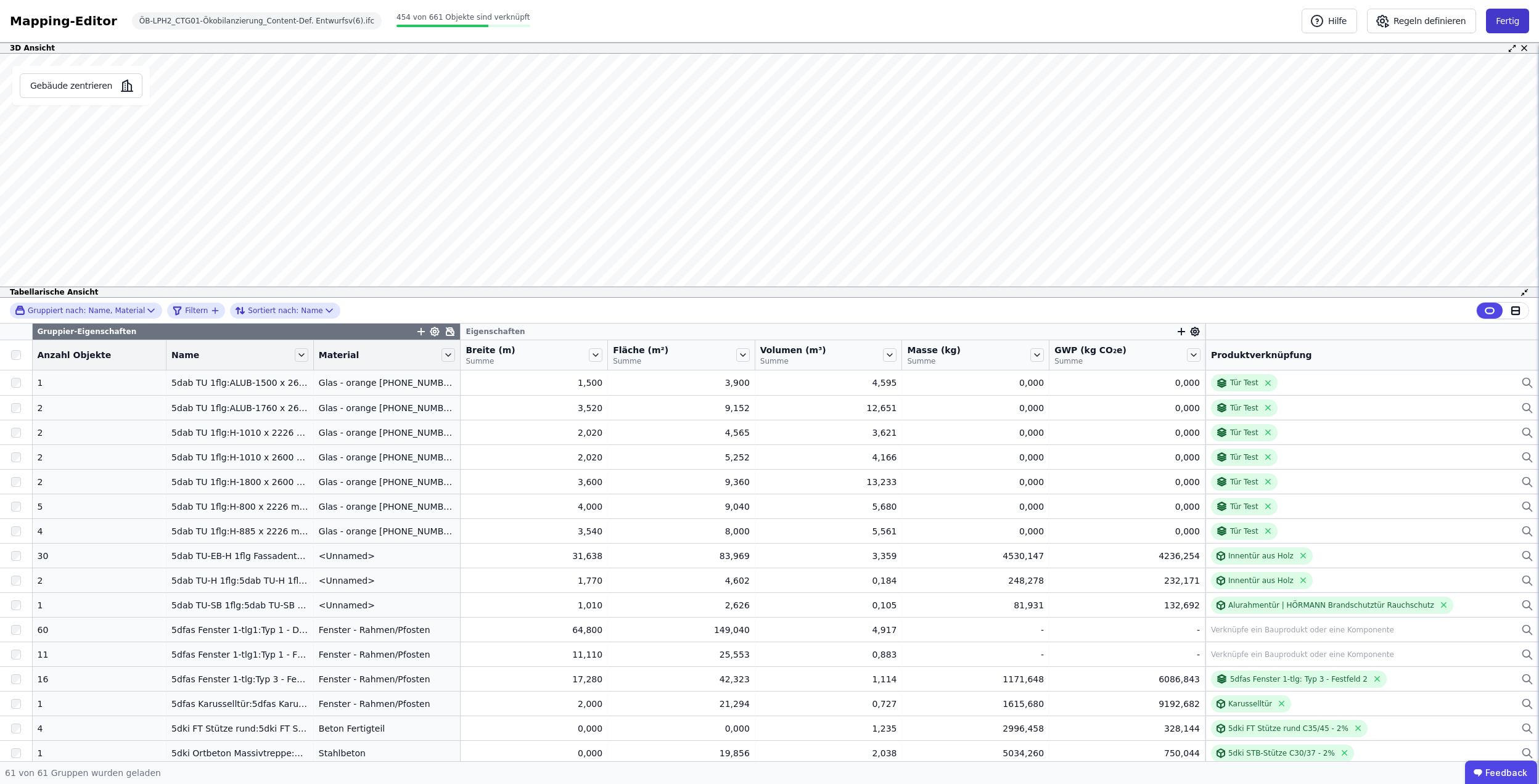
click at [1508, 18] on button "Fertig" at bounding box center [1507, 20] width 43 height 25
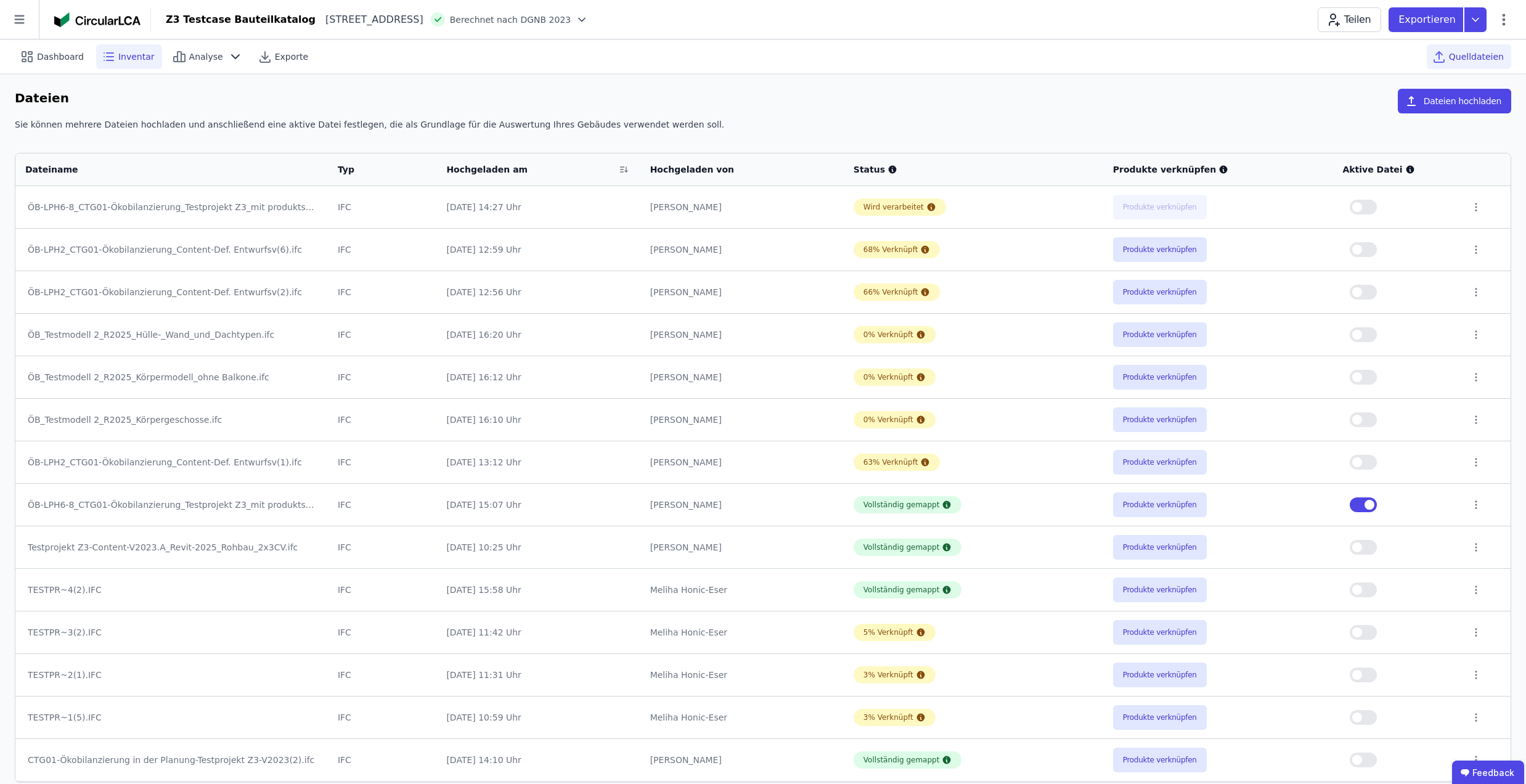
click at [112, 55] on div "Inventar" at bounding box center [128, 57] width 66 height 25
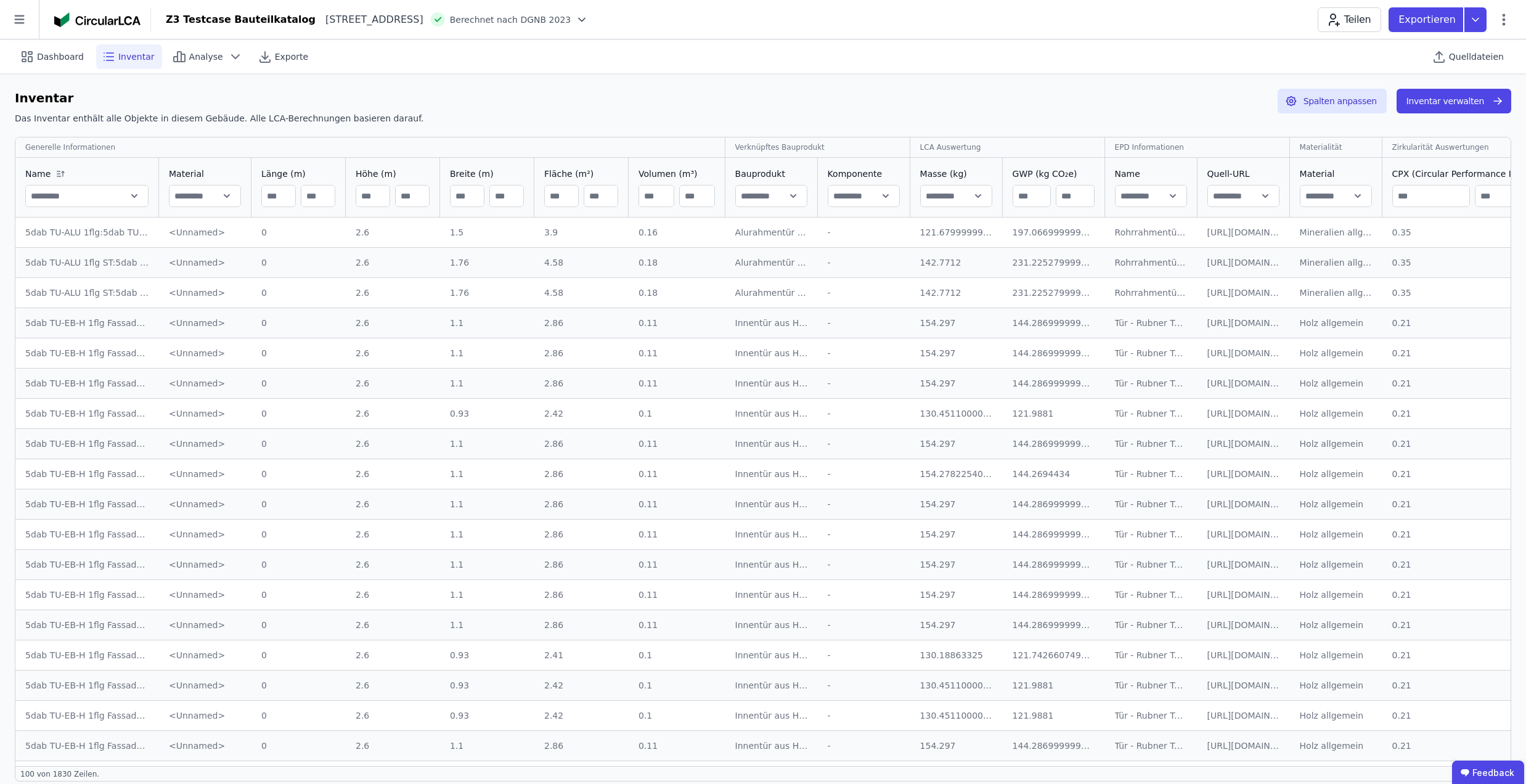
drag, startPoint x: 556, startPoint y: 760, endPoint x: 700, endPoint y: 773, distance: 144.6
click at [700, 773] on div "Inventar Das Inventar enthält alle Objekte in diesem Gebäude. Alle LCA-Berechnu…" at bounding box center [763, 434] width 1497 height 693
drag, startPoint x: 677, startPoint y: 765, endPoint x: 668, endPoint y: 761, distance: 9.8
click at [668, 761] on div "Generelle Informationen Verknüpftes Bauprodukt LCA Auswertung EPD Informationen…" at bounding box center [763, 452] width 1497 height 630
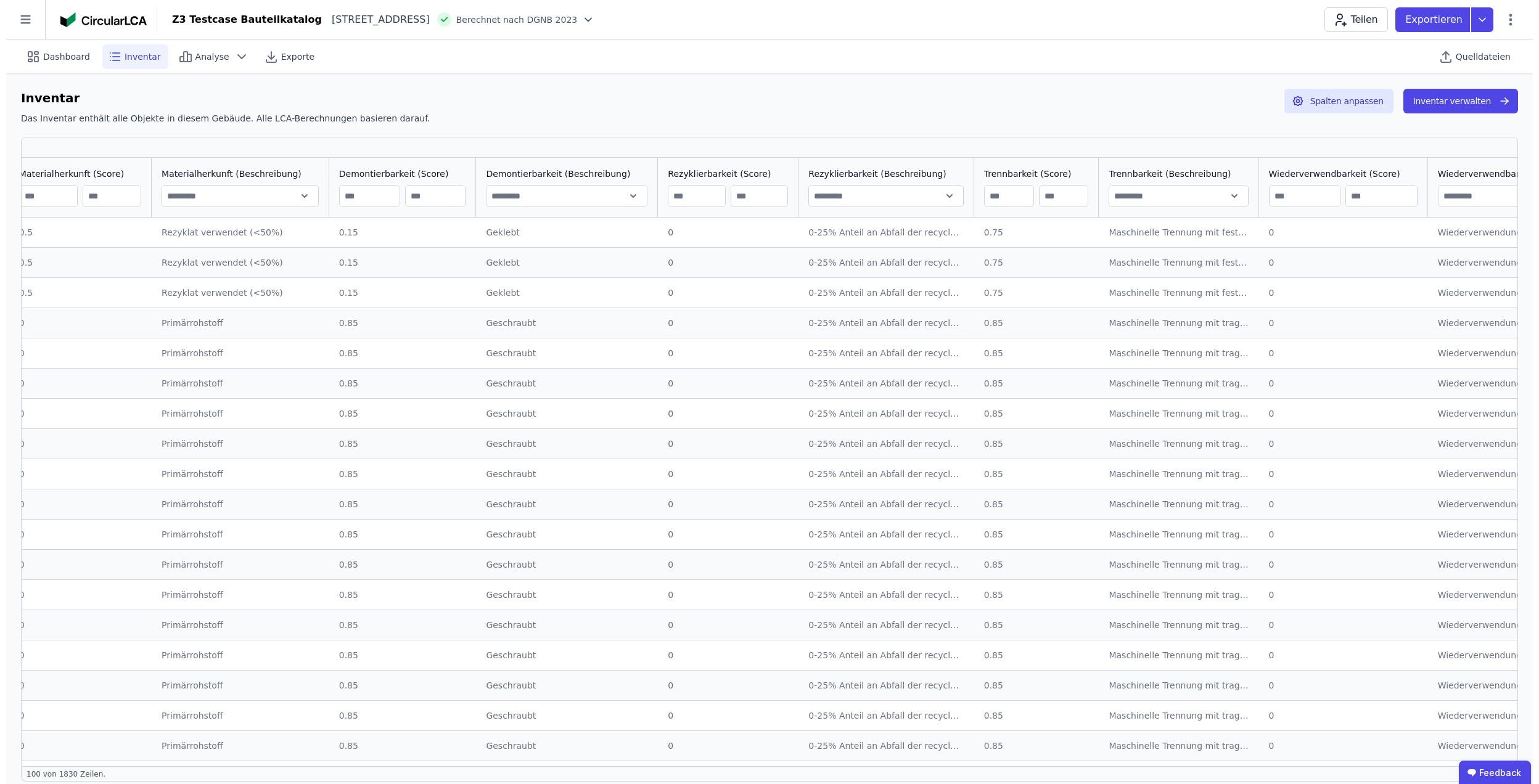
scroll to position [0, 1639]
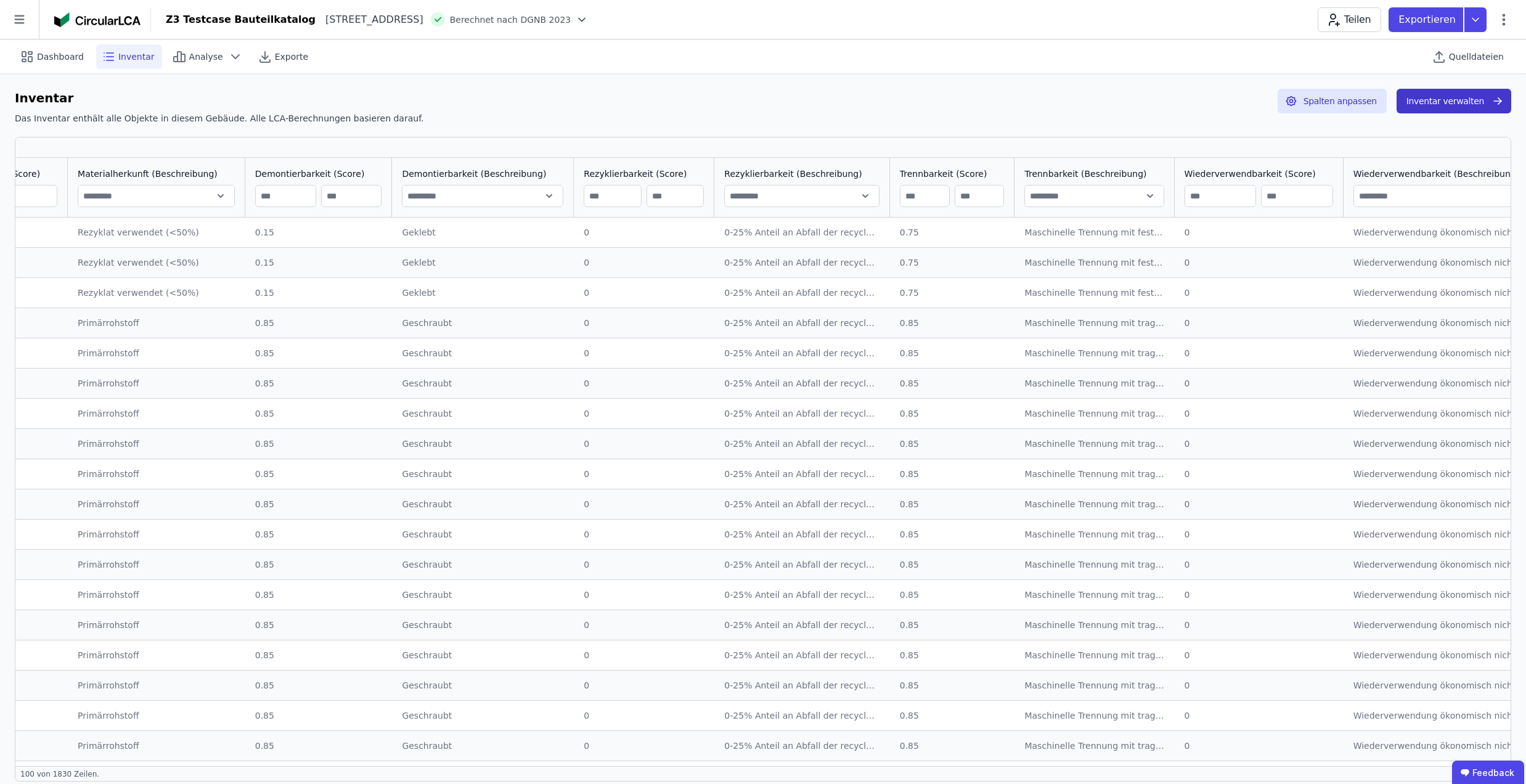
click at [1431, 102] on button "Inventar verwalten" at bounding box center [1454, 100] width 115 height 25
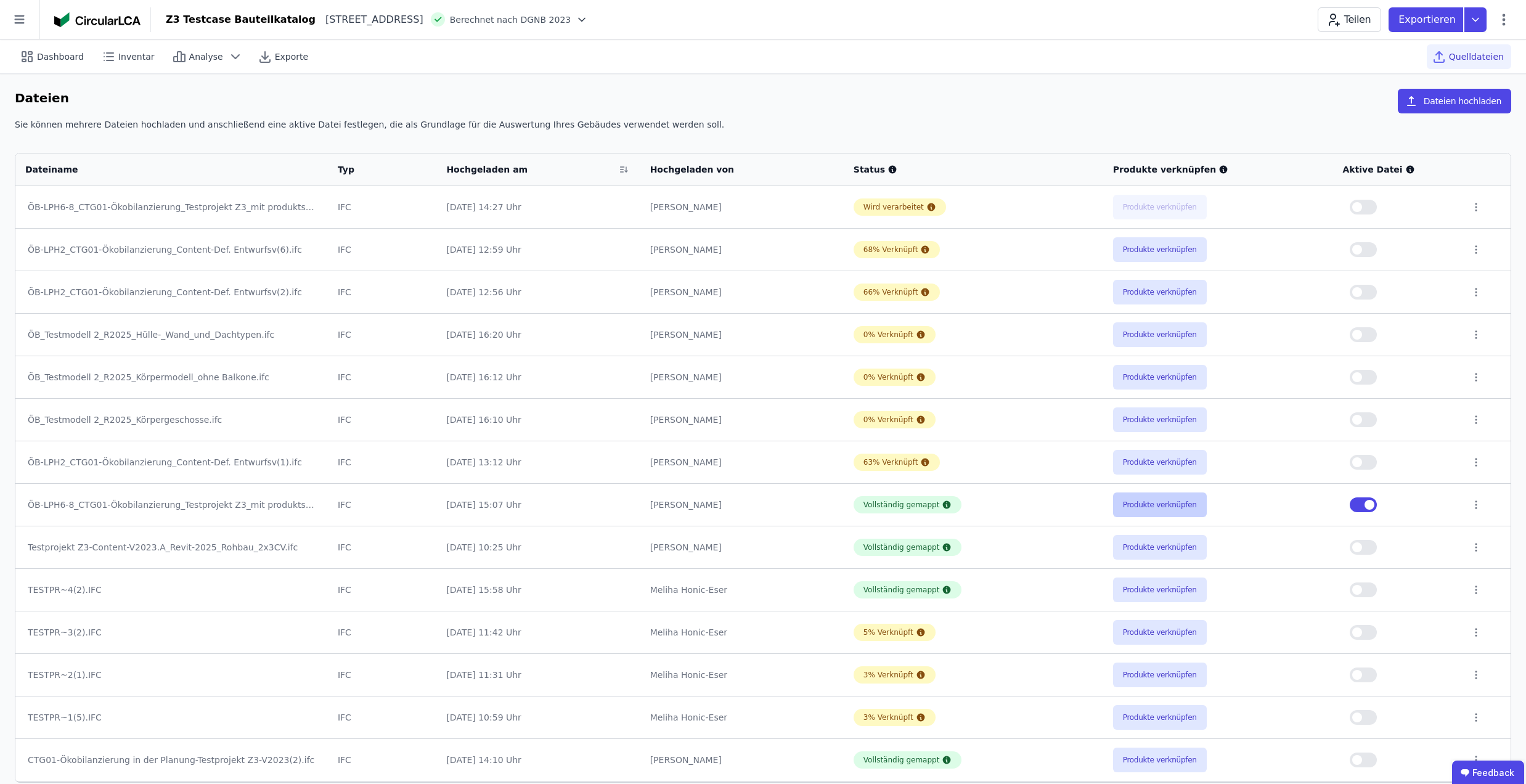
click at [1150, 504] on button "Produkte verknüpfen" at bounding box center [1160, 505] width 94 height 25
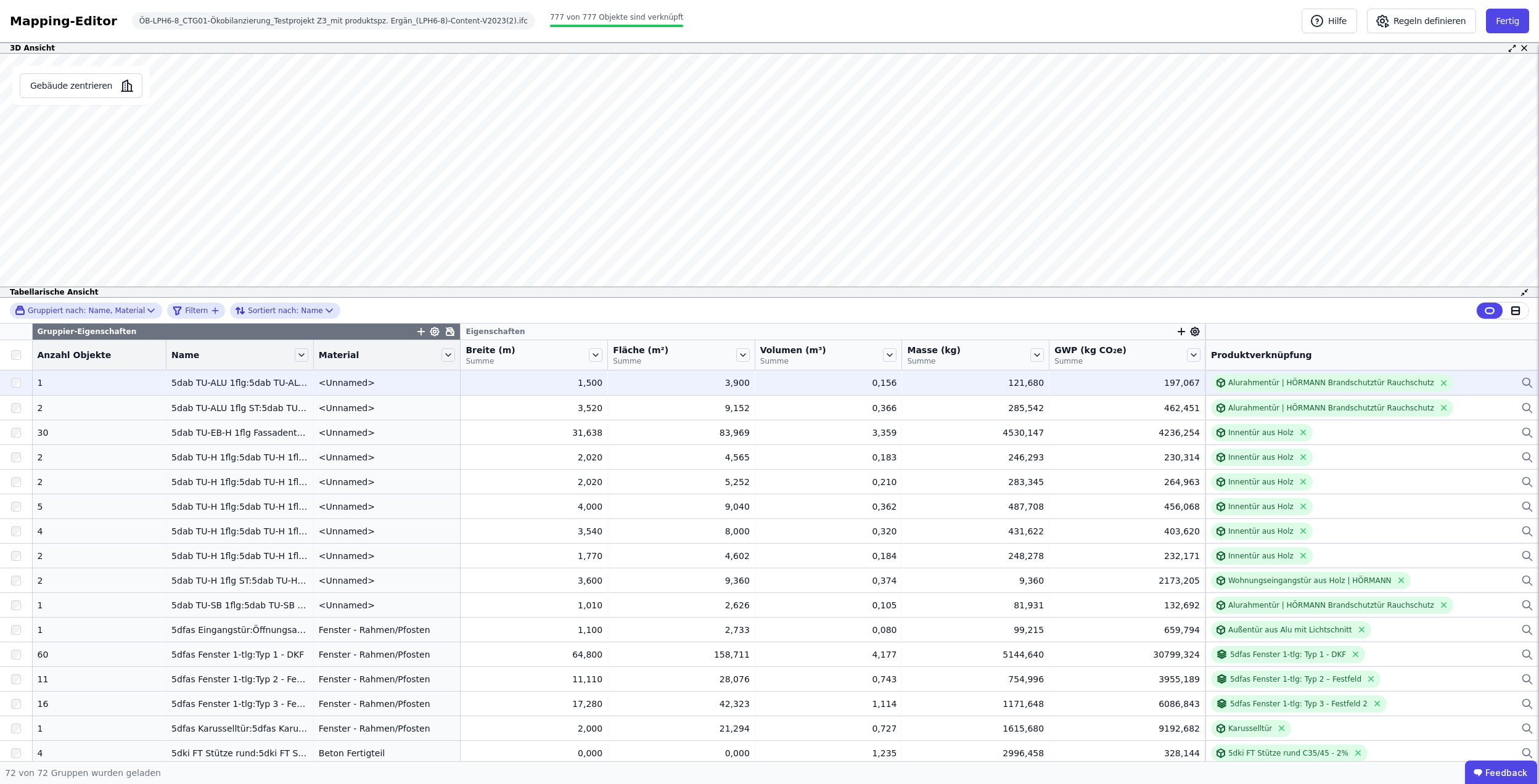
click at [494, 375] on td "1,500 1,500" at bounding box center [533, 382] width 147 height 25
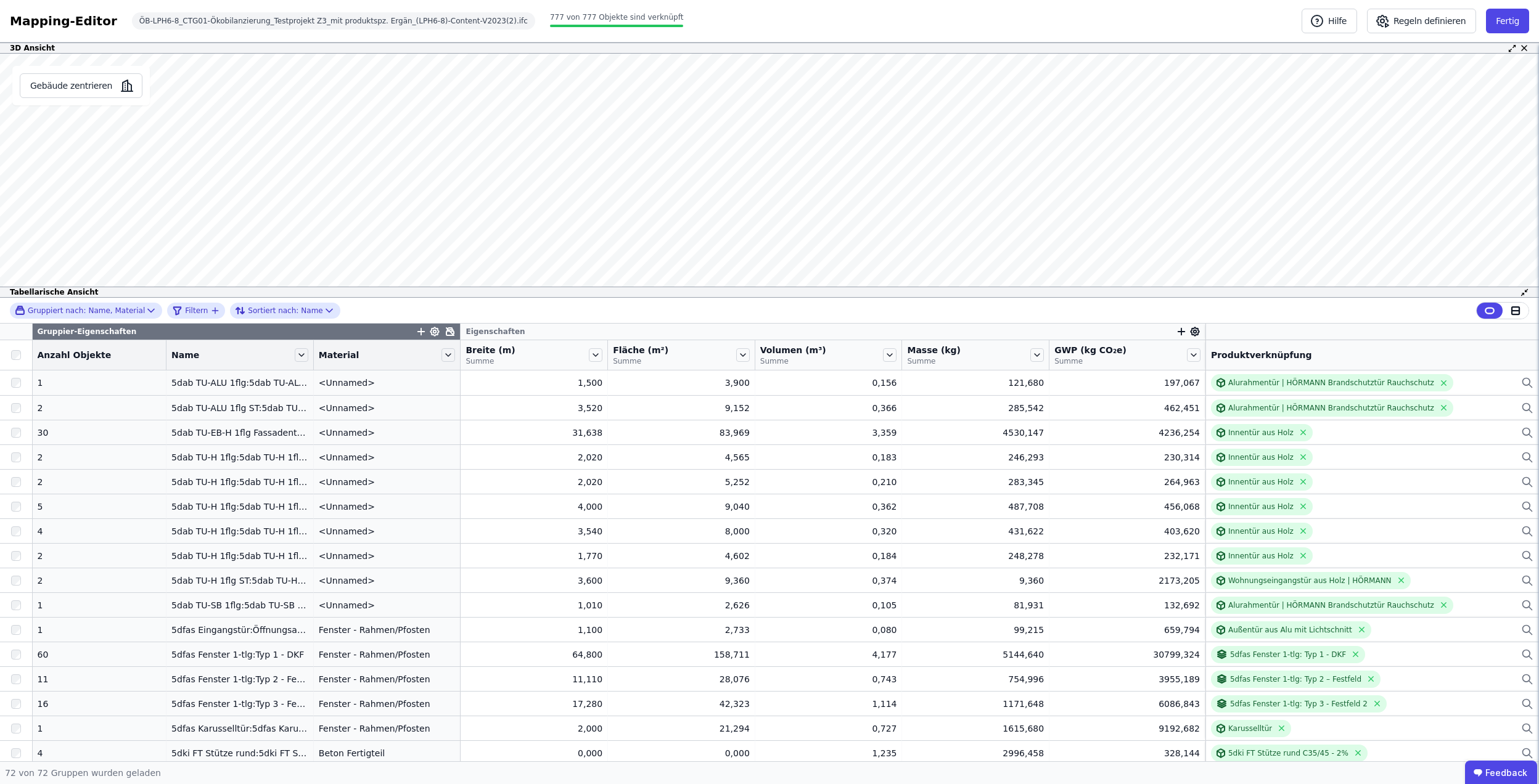
click at [1189, 333] on icon at bounding box center [1194, 332] width 11 height 11
click at [1180, 333] on div "Gruppiert nach: Name, Material Filtern Sortiert nach: Name Gruppier-Eigenschaft…" at bounding box center [769, 529] width 1539 height 464
click at [1514, 20] on button "Fertig" at bounding box center [1507, 20] width 43 height 25
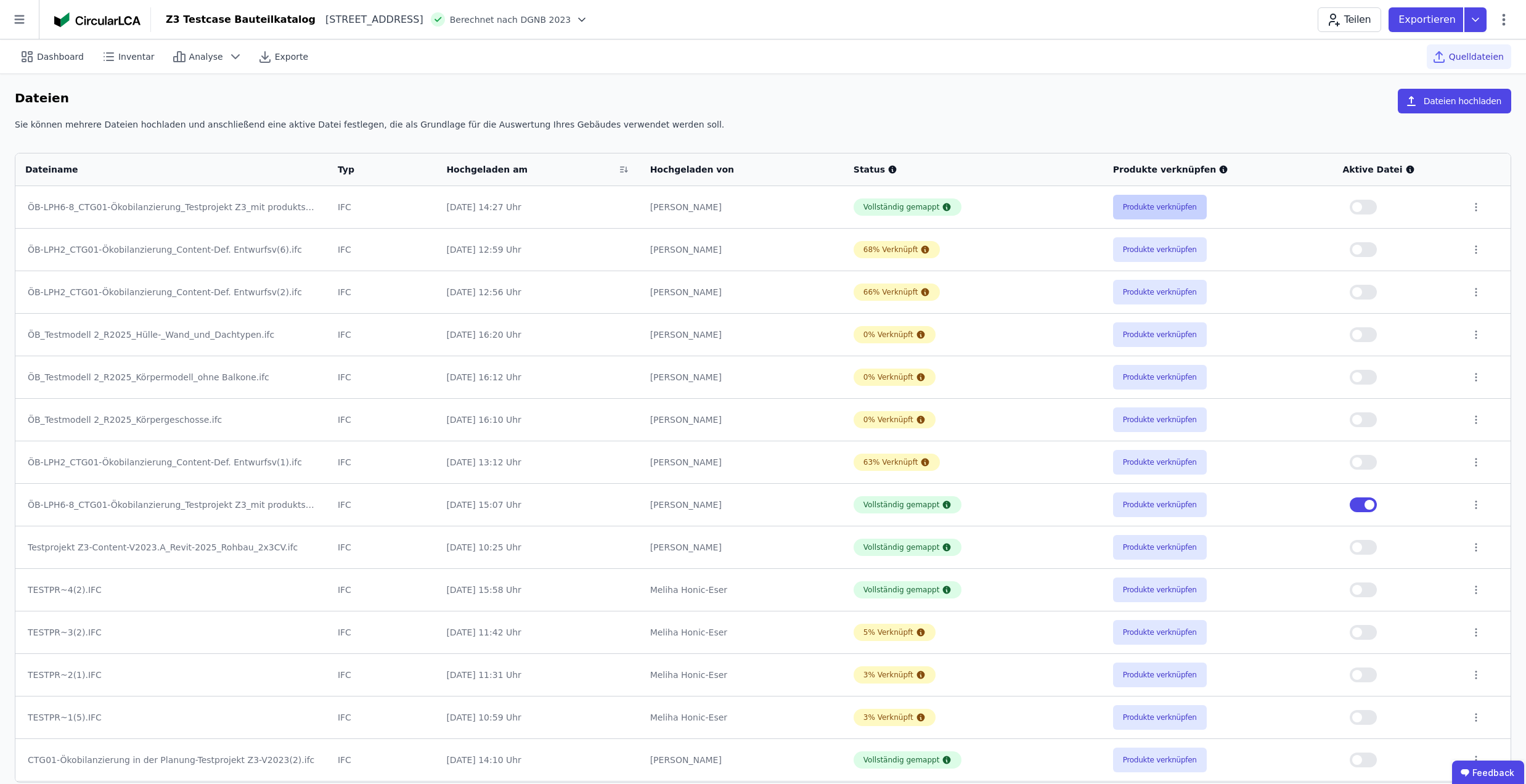
click at [1151, 217] on button "Produkte verknüpfen" at bounding box center [1160, 207] width 94 height 25
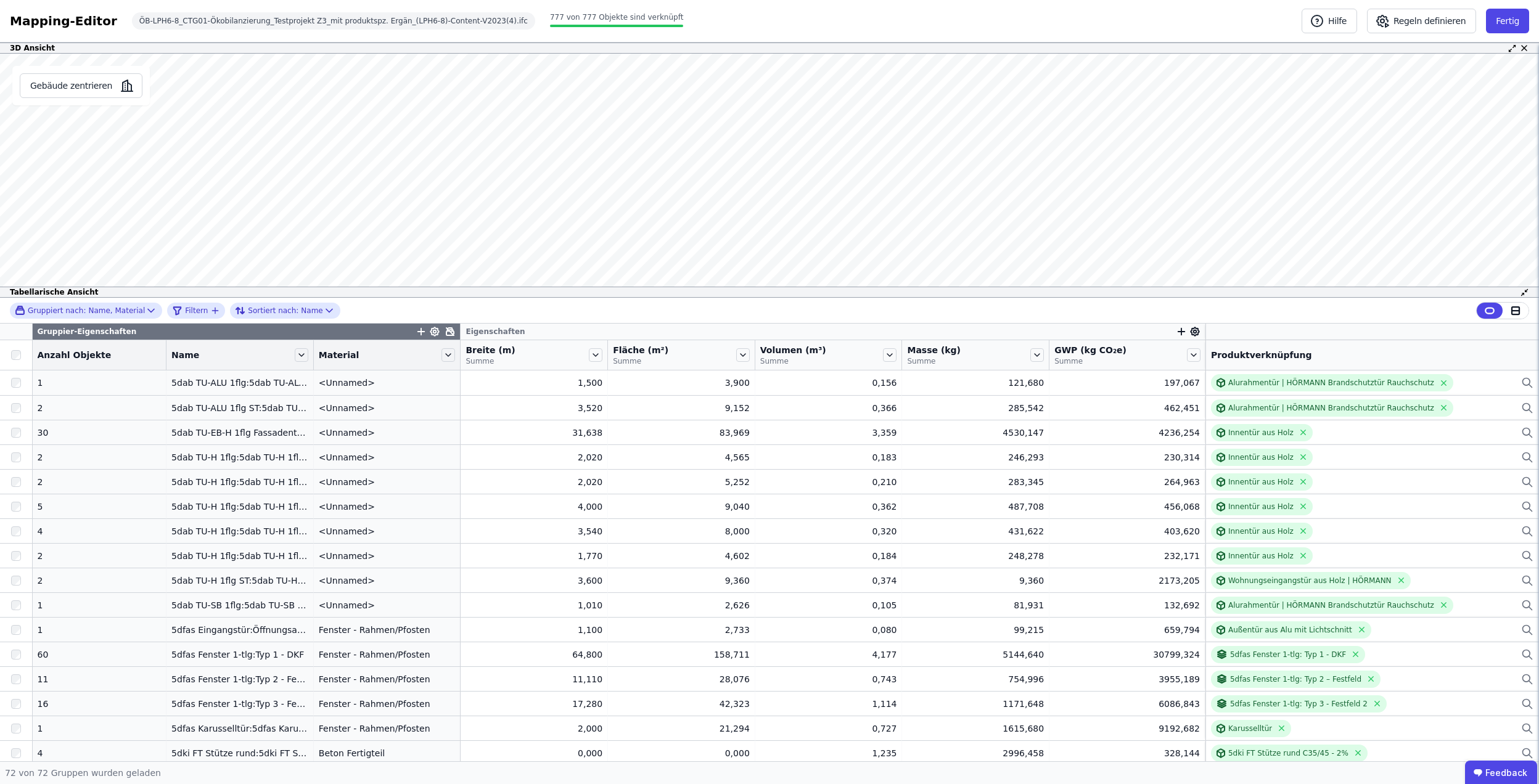
click at [416, 336] on icon "button" at bounding box center [421, 332] width 11 height 11
click at [461, 372] on input "text" at bounding box center [477, 363] width 91 height 22
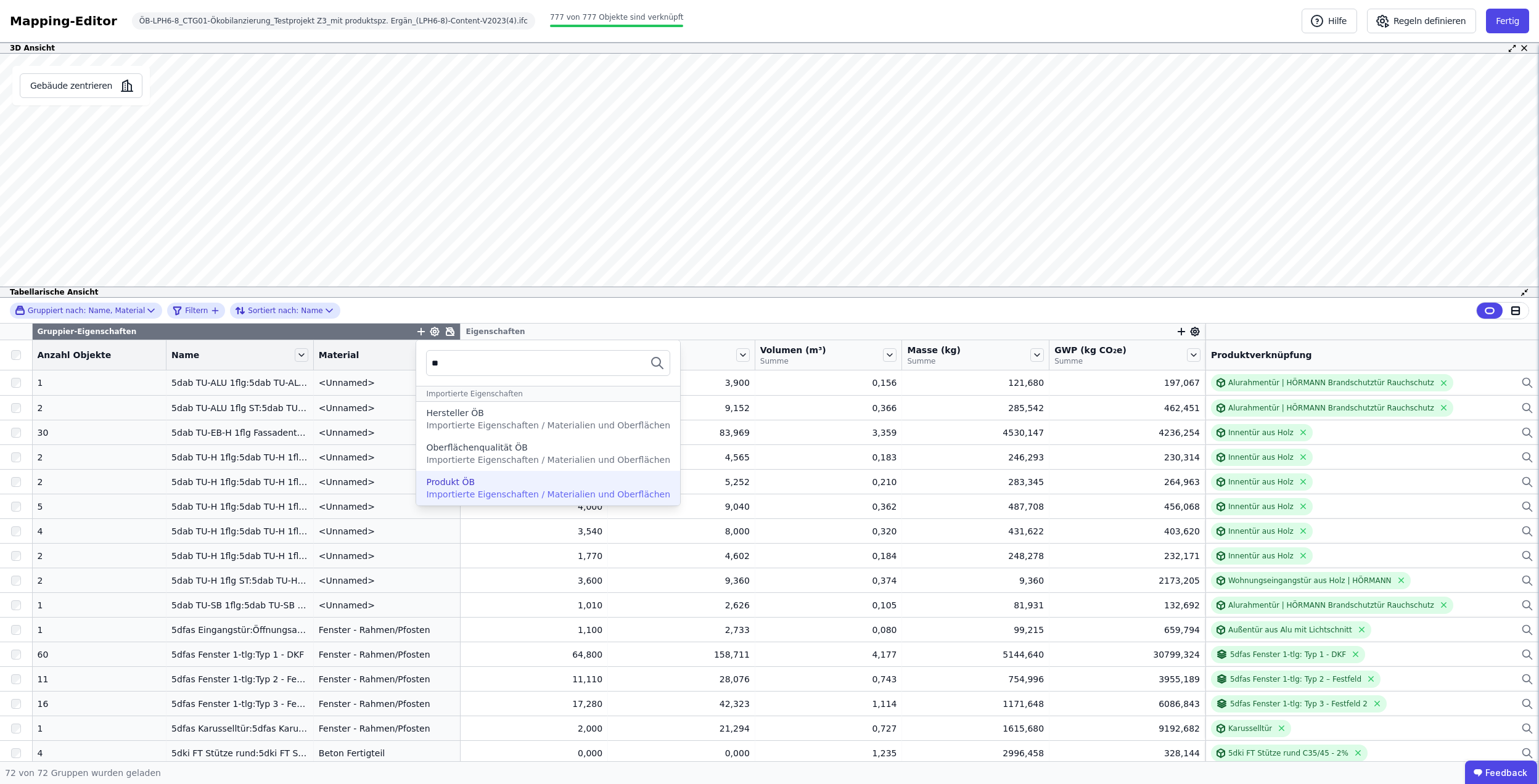
type input "**"
click at [493, 497] on span "Importierte Eigenschaften / Materialien und Oberflächen" at bounding box center [548, 494] width 244 height 10
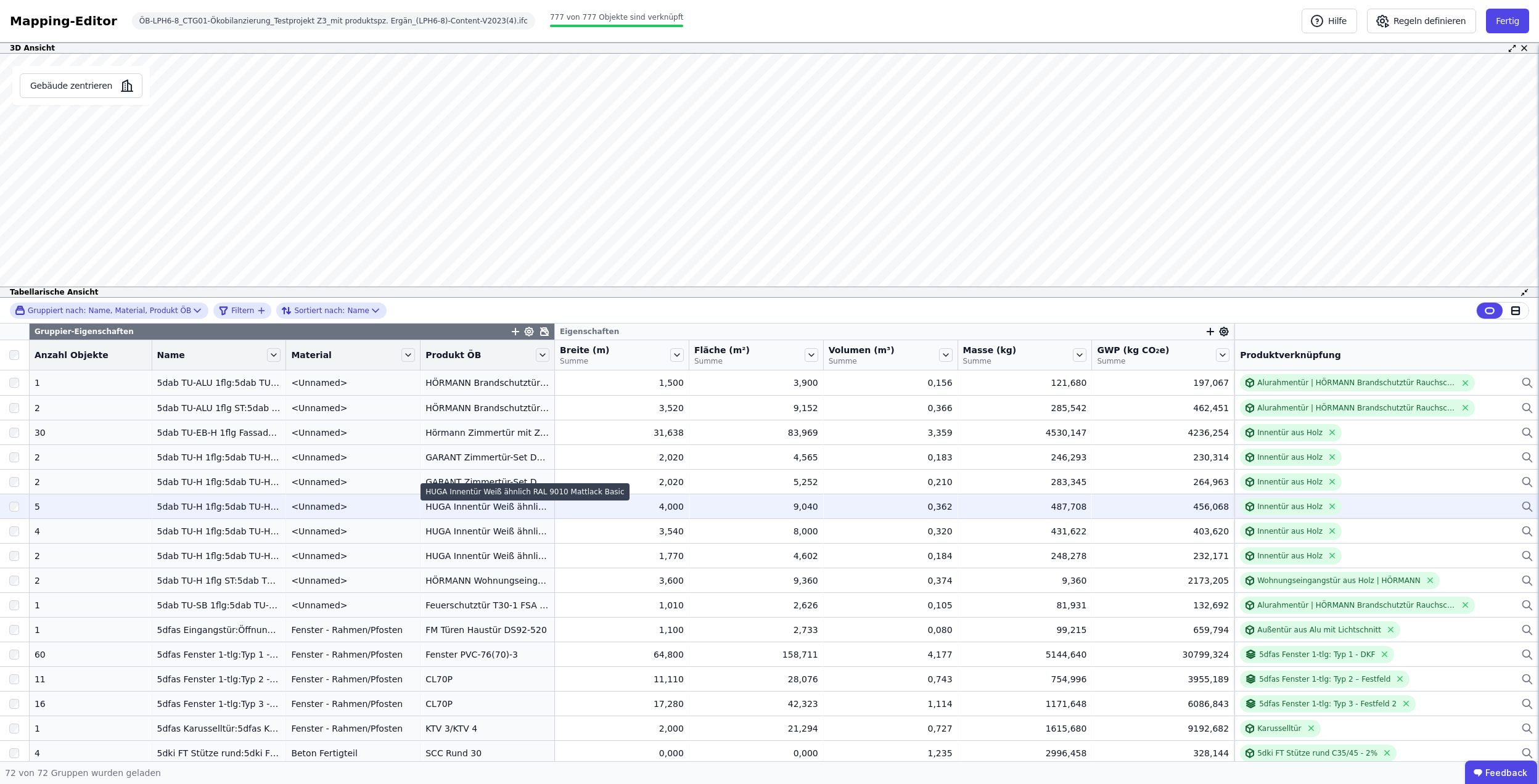
click at [427, 499] on div "HUGA Innentür Weiß ähnlich RAL 9010 Mattlack Basic" at bounding box center [524, 492] width 209 height 17
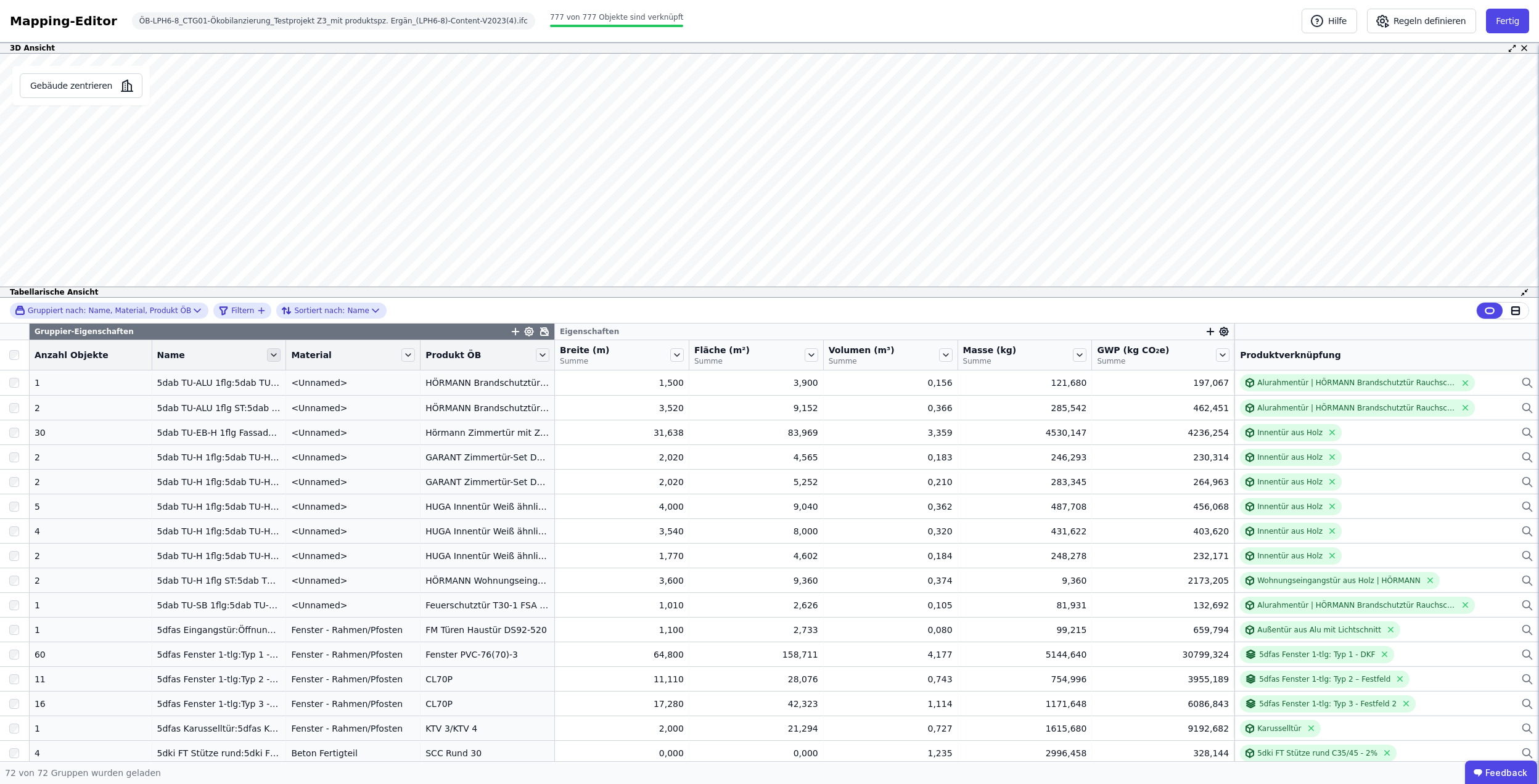
click at [267, 359] on icon at bounding box center [273, 355] width 14 height 14
click at [366, 420] on li "Nach “Name” gruppieren aufheben" at bounding box center [360, 414] width 189 height 22
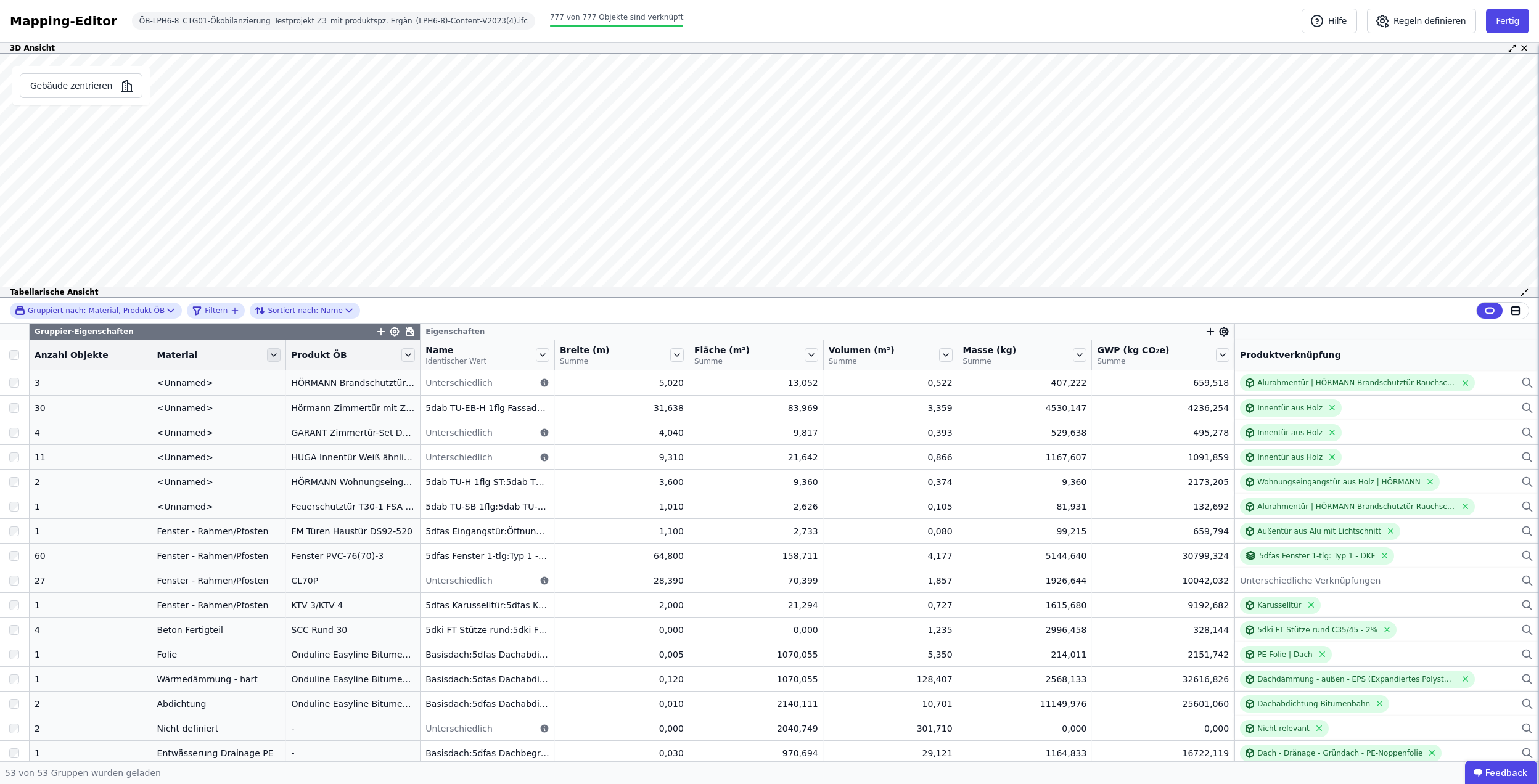
click at [267, 359] on icon at bounding box center [273, 355] width 14 height 14
click at [320, 422] on li "Nach “Material” gruppieren aufheben" at bounding box center [365, 414] width 199 height 22
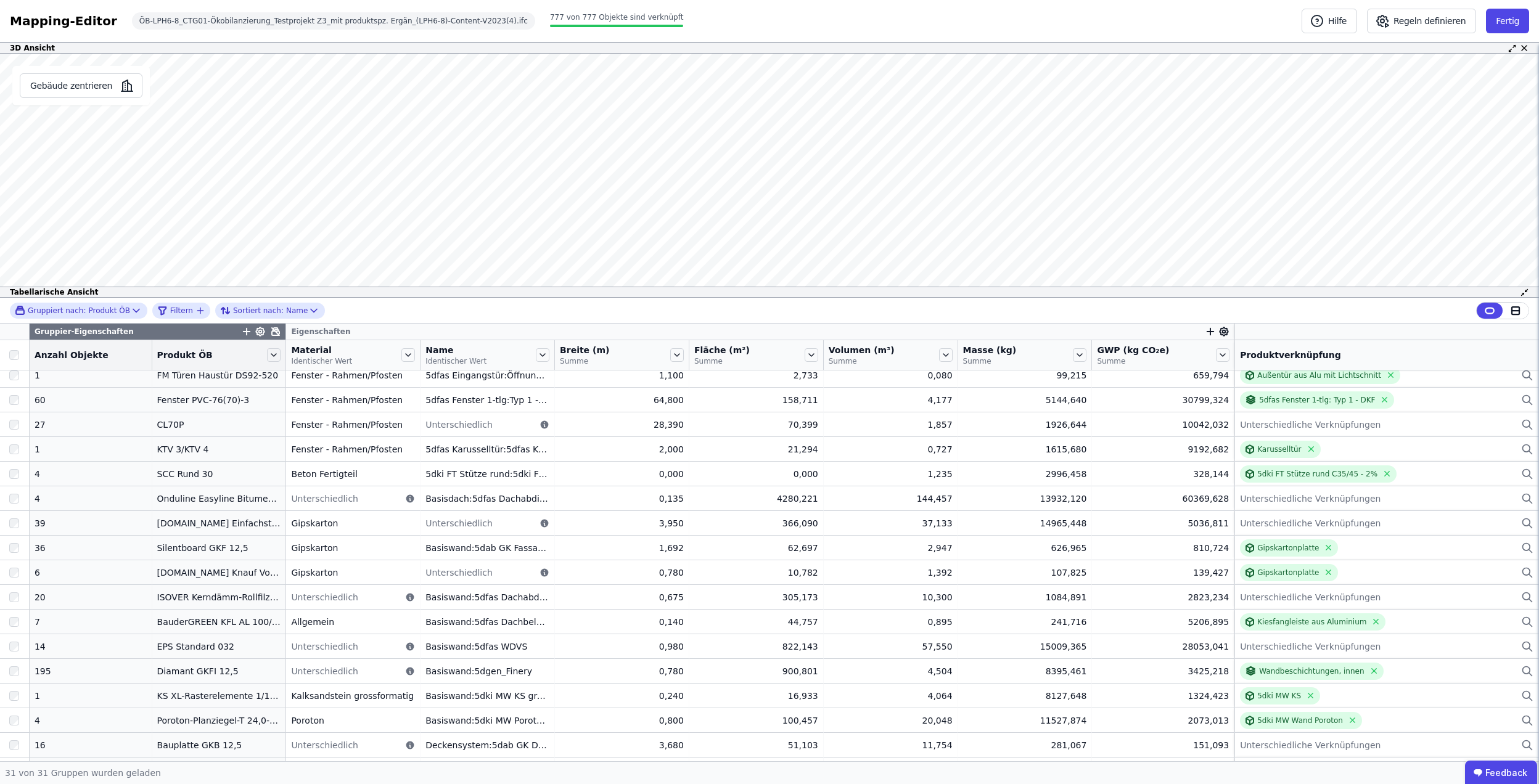
scroll to position [246, 0]
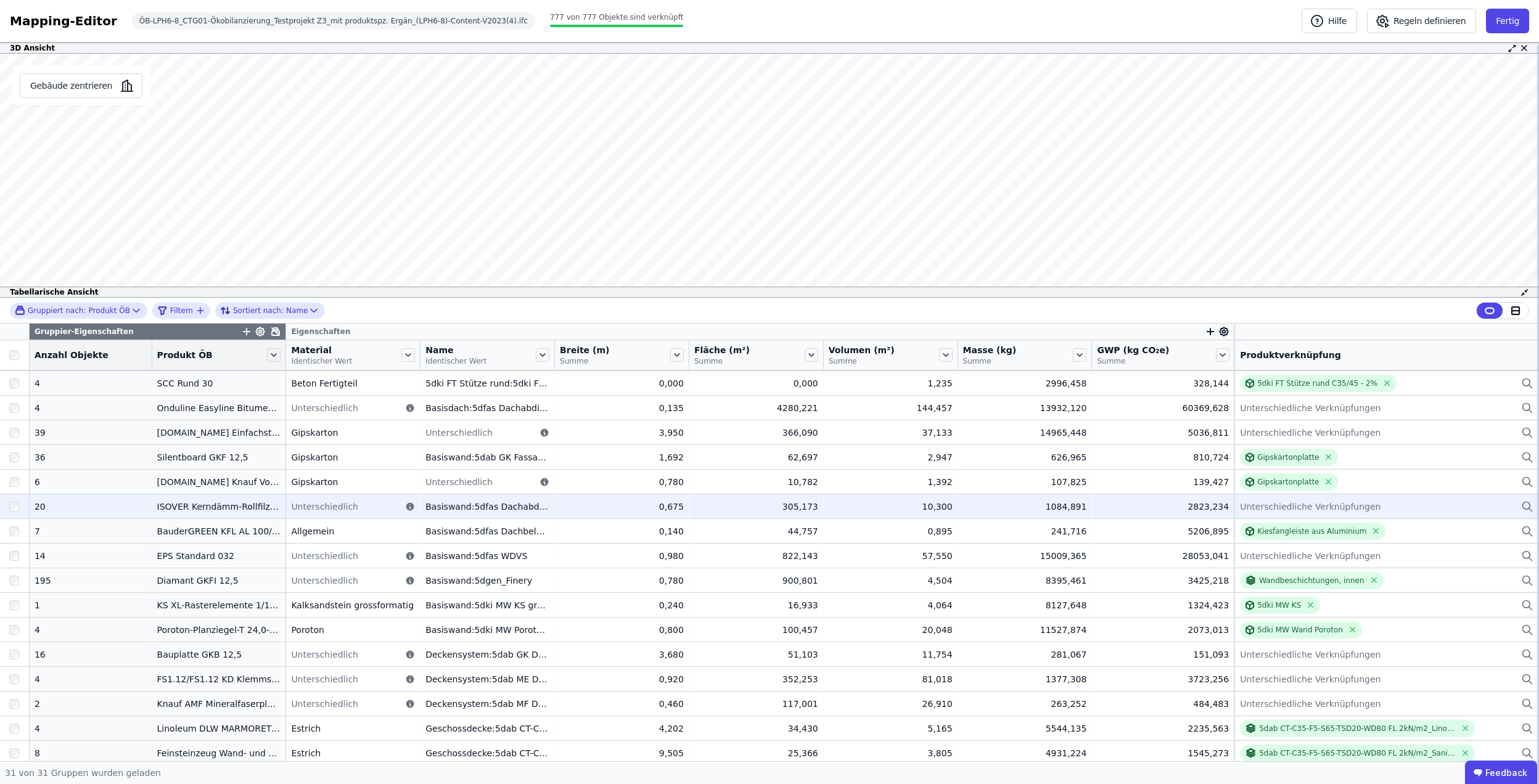
click at [1287, 508] on span "Unterschiedliche Verknüpfungen" at bounding box center [1310, 507] width 141 height 12
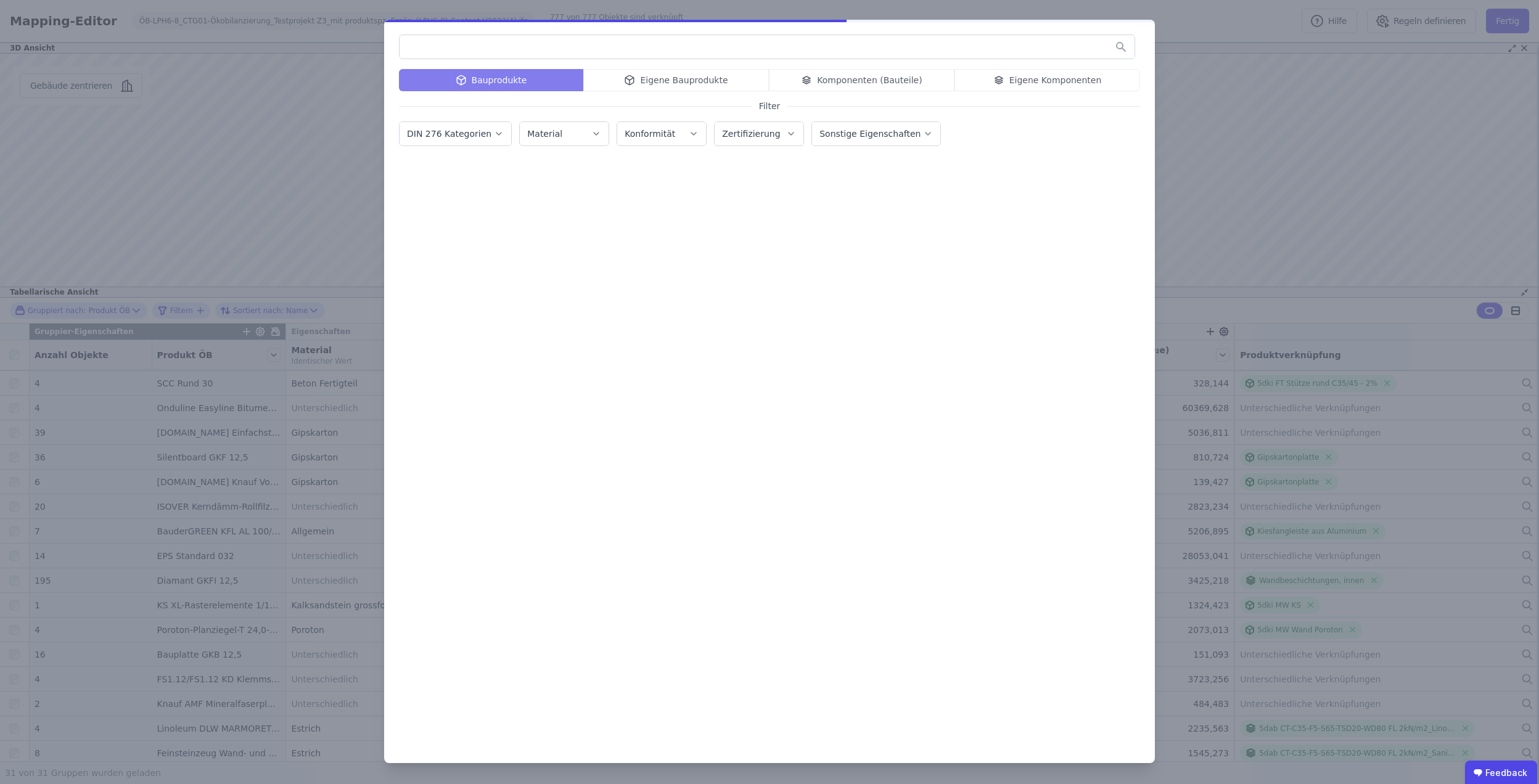
click at [1250, 127] on div "Bauprodukte Eigene Bauprodukte Komponenten (Bauteile) Eigene Komponenten Filter…" at bounding box center [769, 392] width 1539 height 784
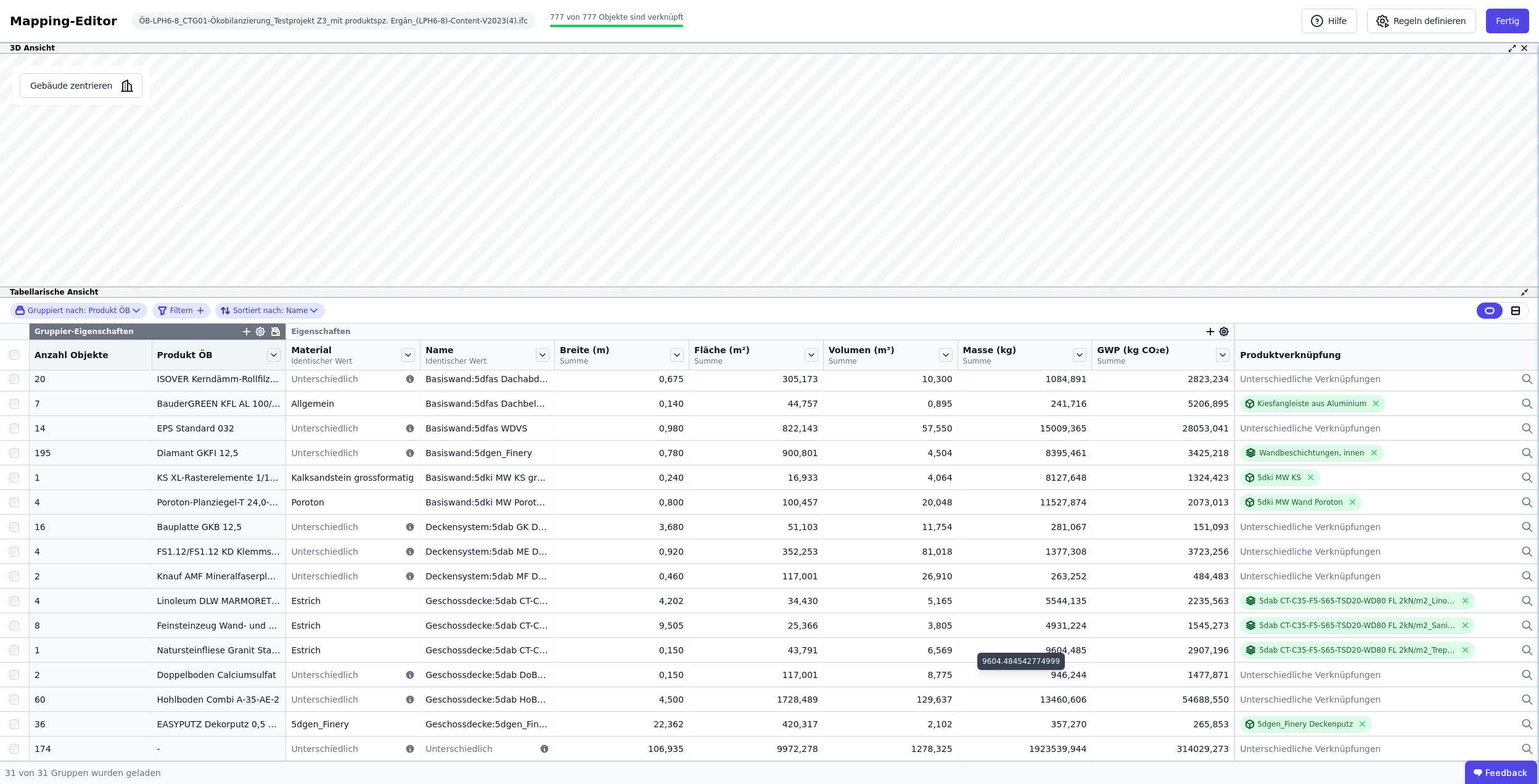
scroll to position [0, 0]
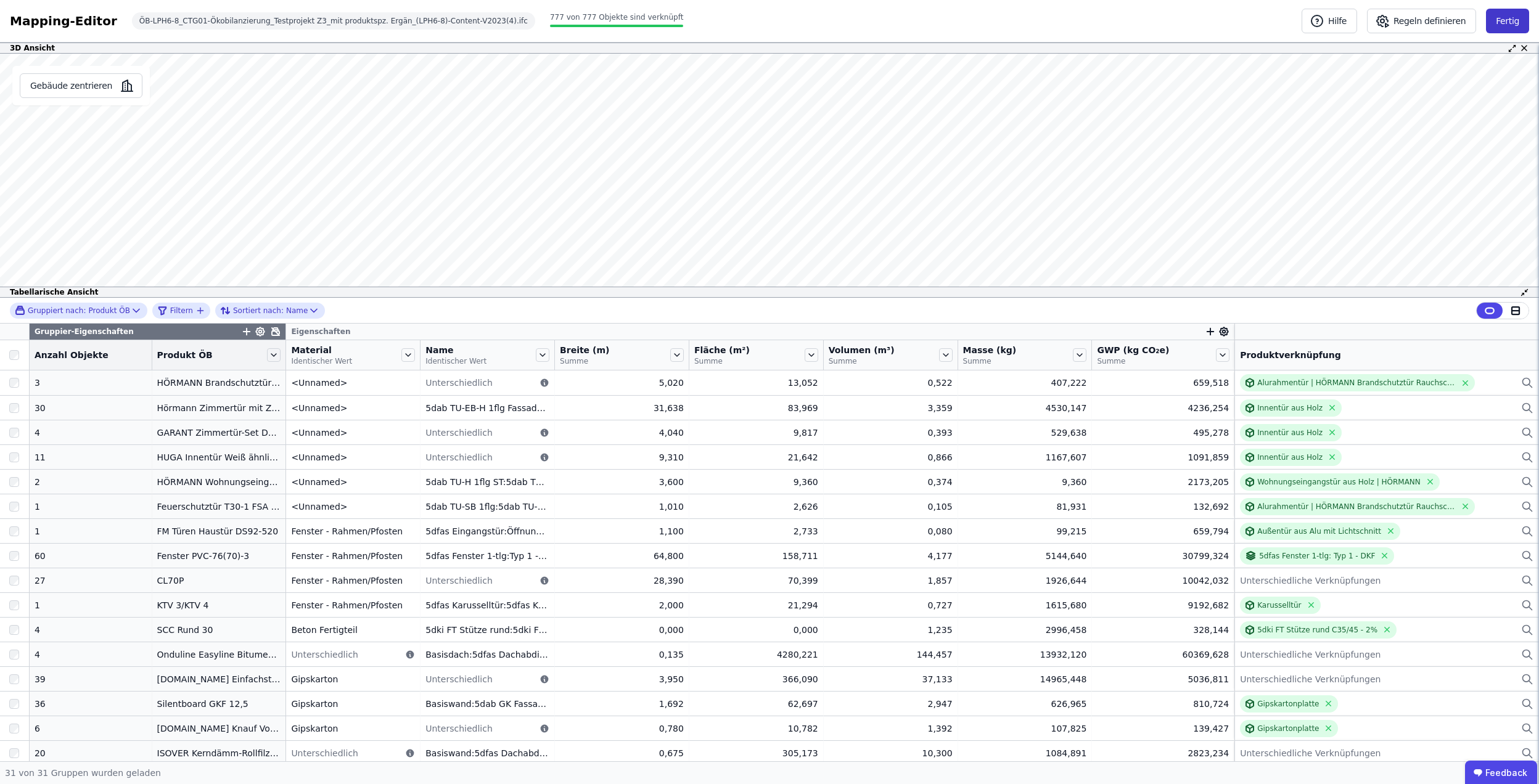
click at [1502, 26] on button "Fertig" at bounding box center [1507, 20] width 43 height 25
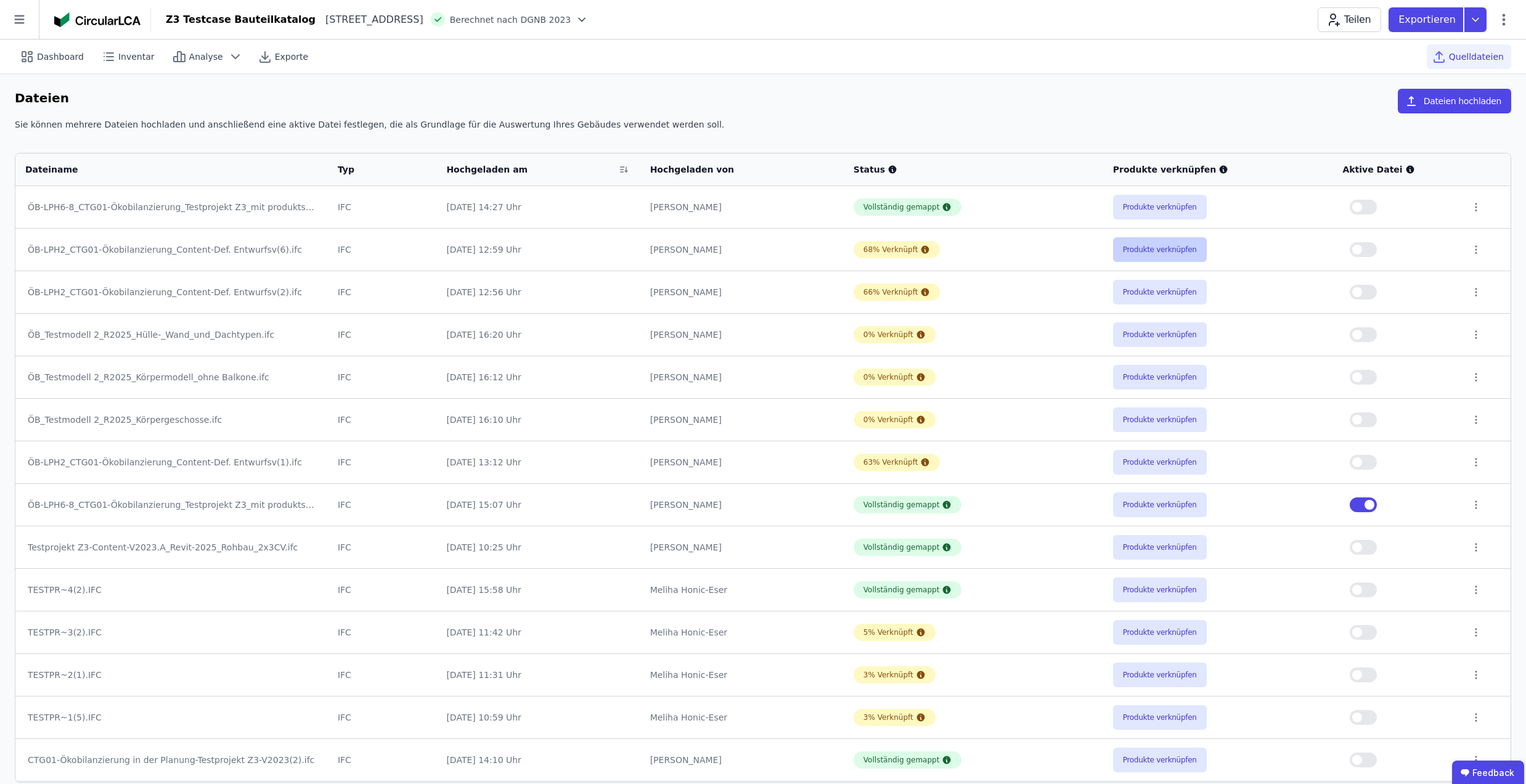
click at [1133, 252] on button "Produkte verknüpfen" at bounding box center [1160, 249] width 94 height 25
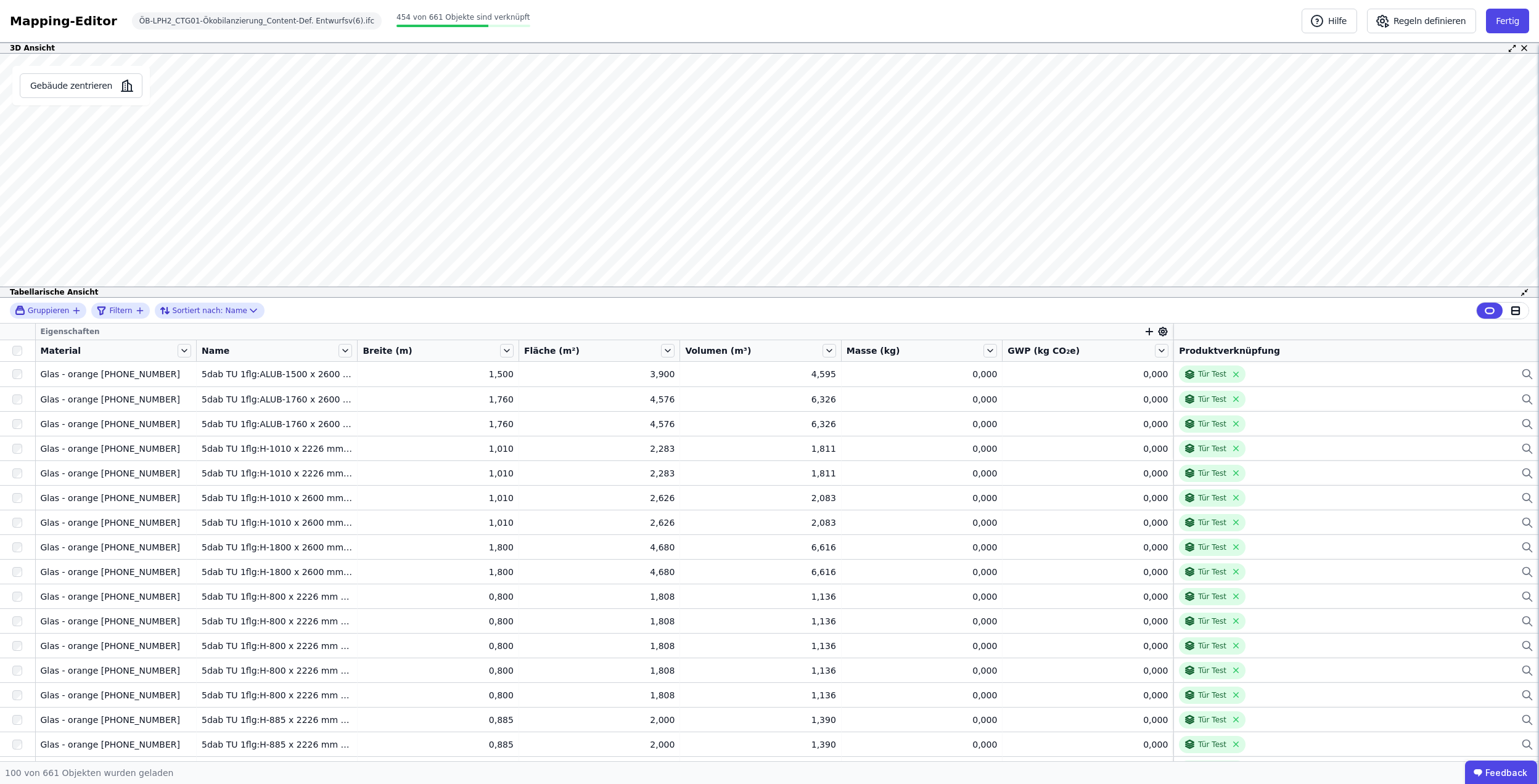
scroll to position [2067, 0]
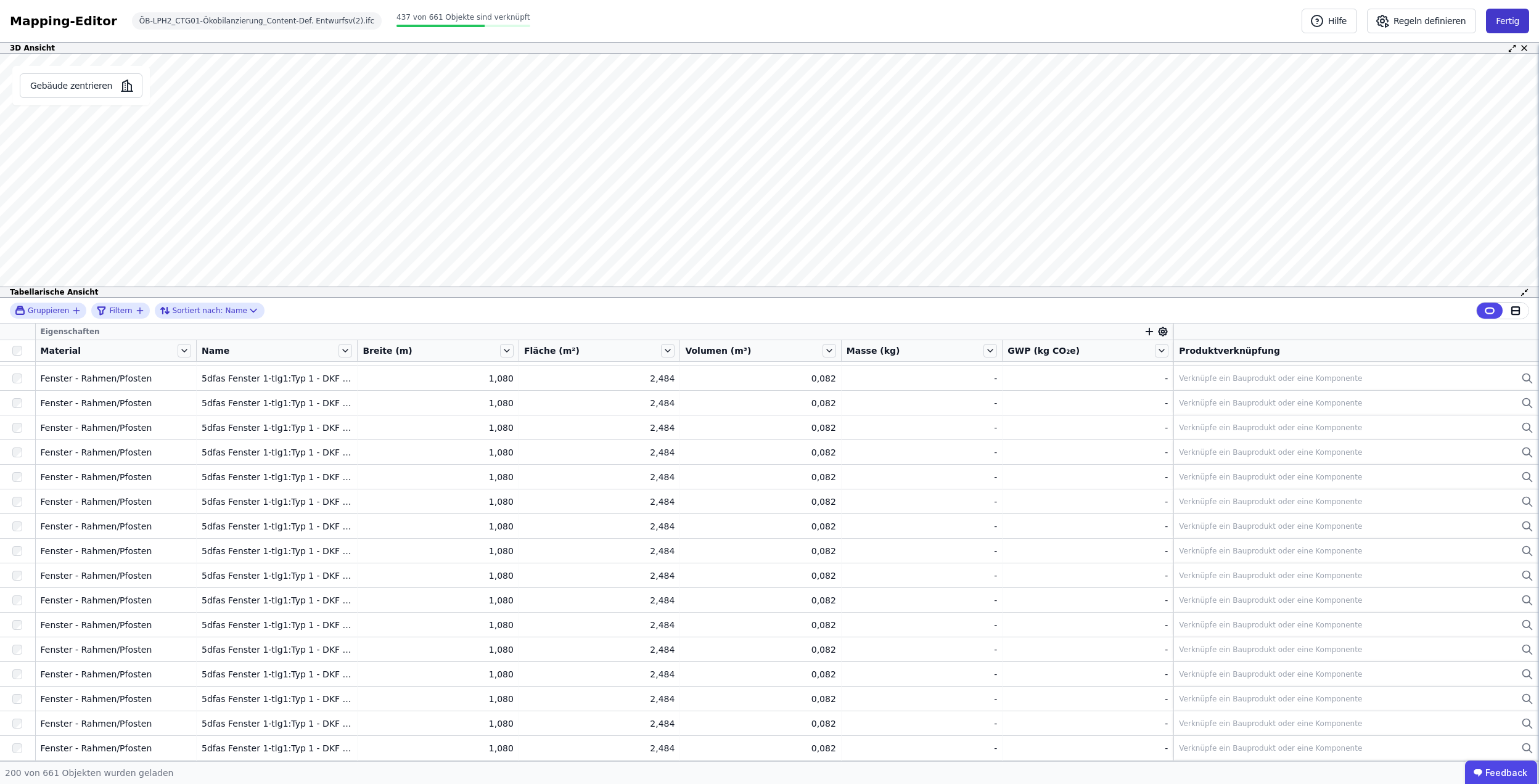
click at [1507, 18] on button "Fertig" at bounding box center [1507, 20] width 43 height 25
